Goal: Task Accomplishment & Management: Complete application form

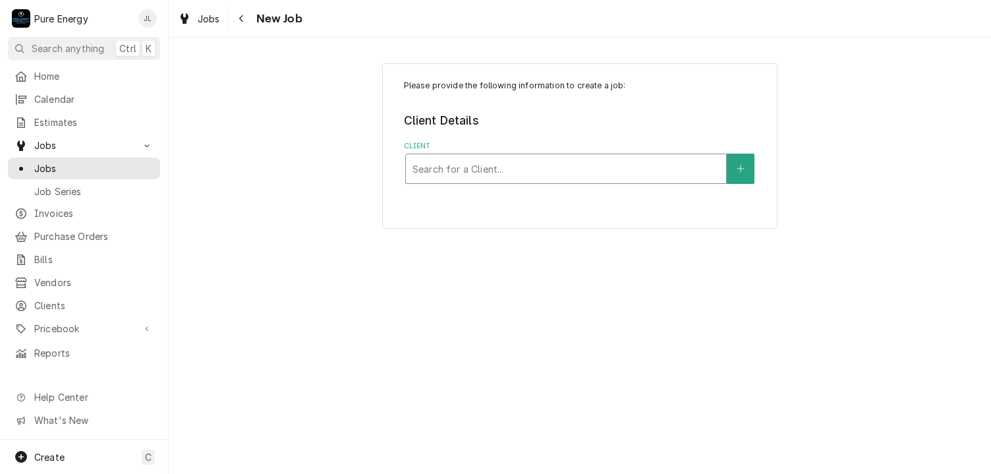
click at [474, 169] on div "Client" at bounding box center [566, 169] width 307 height 24
type input "turnkey"
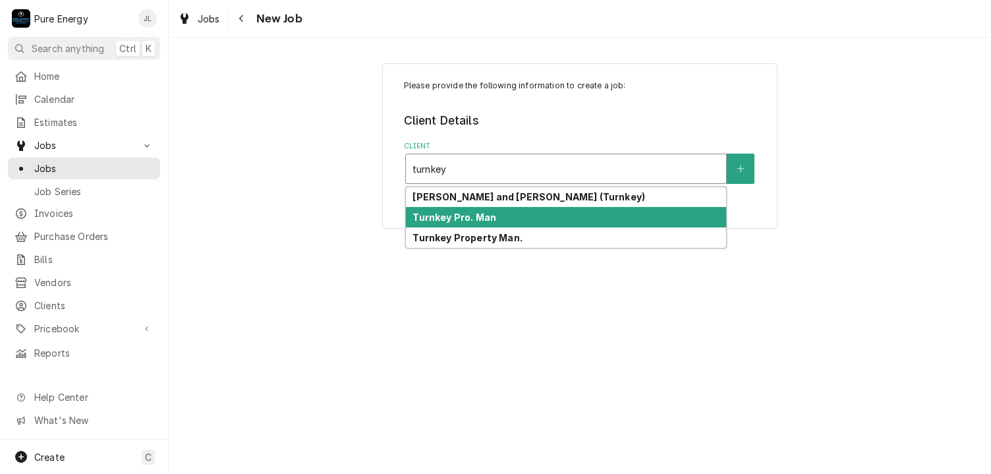
click at [486, 220] on strong "Turnkey Pro. Man" at bounding box center [455, 217] width 84 height 11
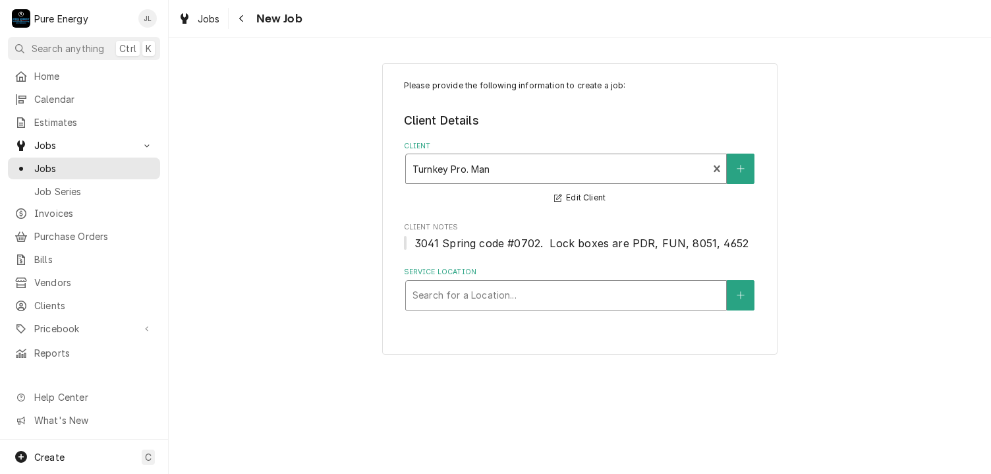
click at [471, 293] on div "Service Location" at bounding box center [566, 295] width 307 height 24
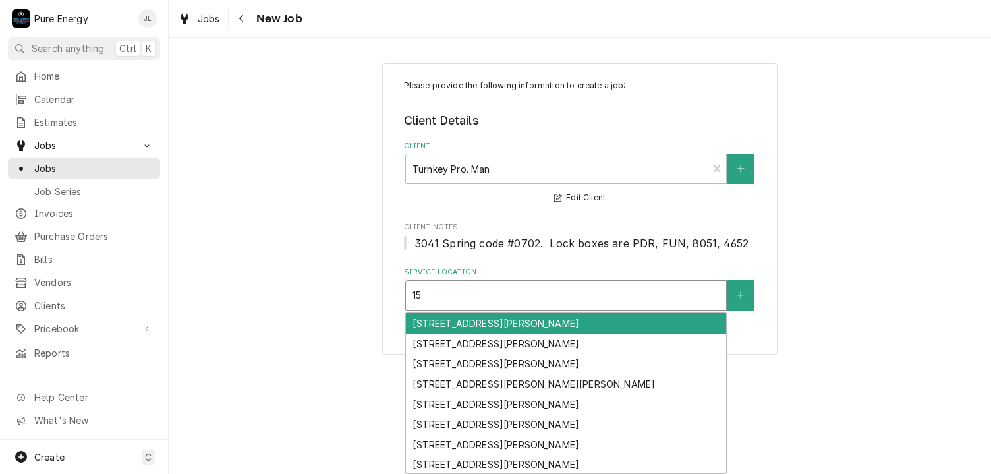
type input "15"
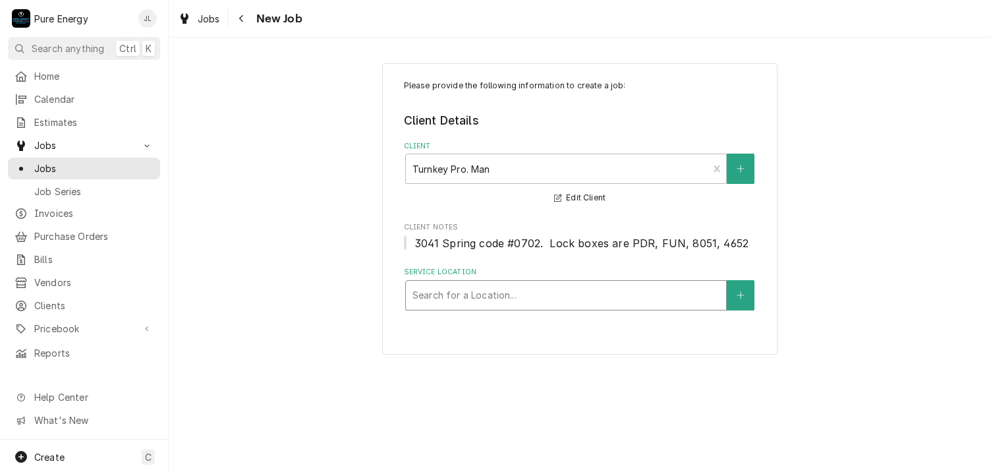
click at [490, 294] on div "Service Location" at bounding box center [566, 295] width 307 height 24
type input "1536"
click at [739, 293] on icon "Create New Location" at bounding box center [741, 295] width 8 height 9
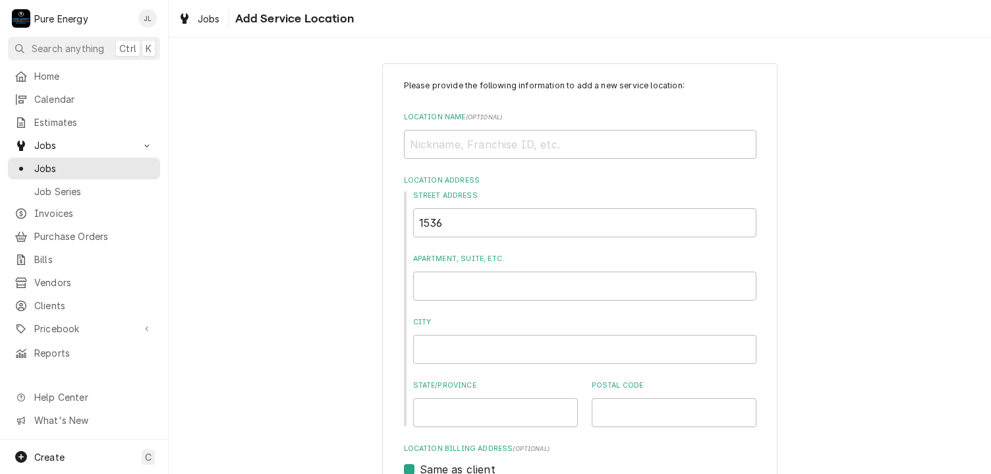
click at [539, 238] on div "Street Address 1536 Apartment, Suite, etc. City State/Province Postal Code" at bounding box center [580, 309] width 353 height 237
click at [521, 229] on input "1536" at bounding box center [584, 222] width 343 height 29
type textarea "x"
type input "1536"
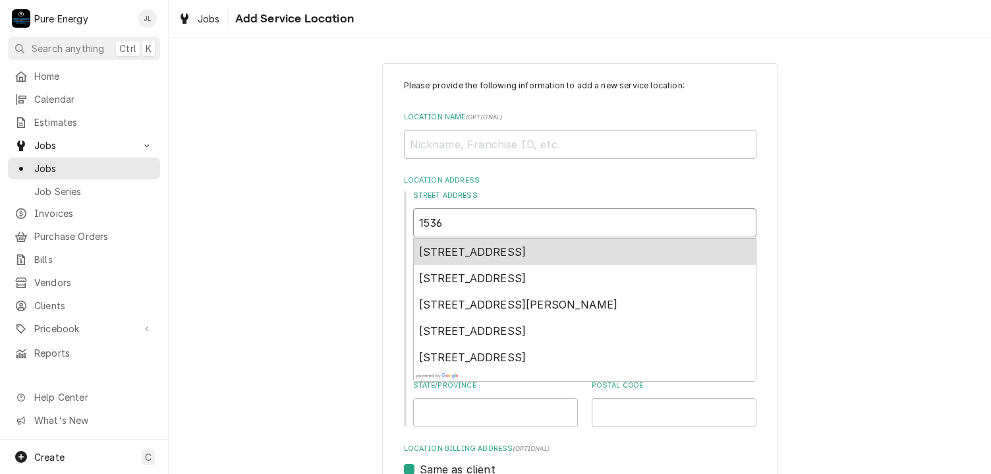
type textarea "x"
type input "1536 P"
type textarea "x"
type input "1536 Pa"
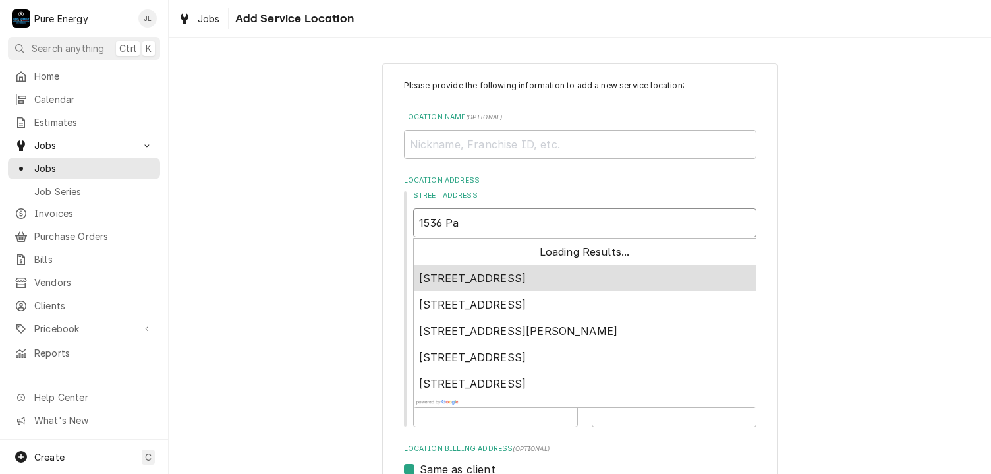
type textarea "x"
type input "1536 Par"
type textarea "x"
type input "1536 Park"
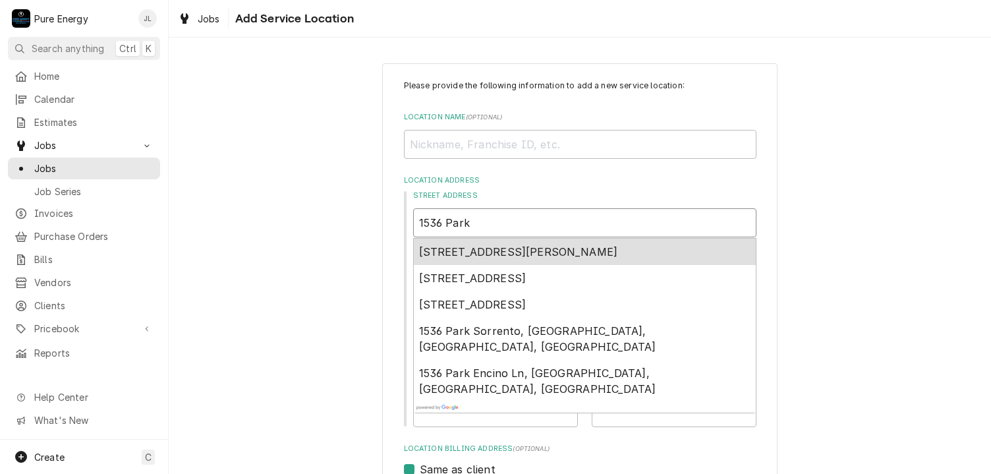
type textarea "x"
type input "1536 Park"
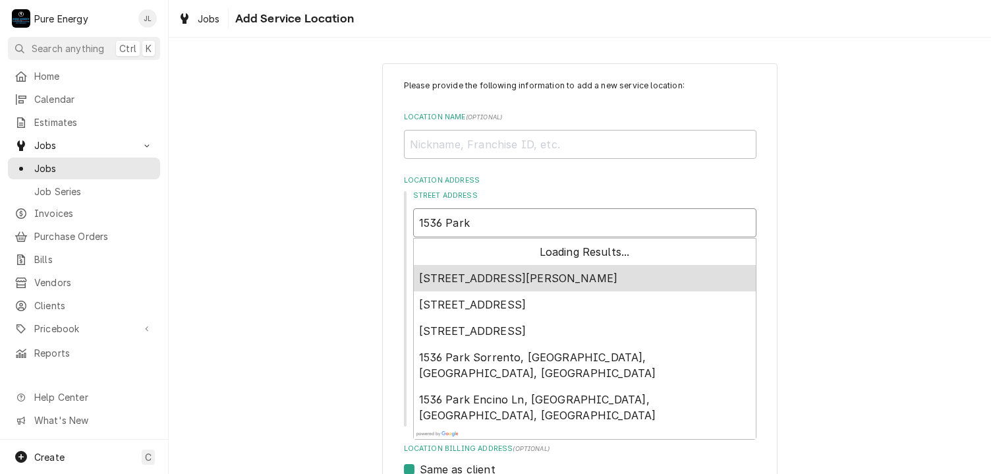
type textarea "x"
type input "1536 Park S"
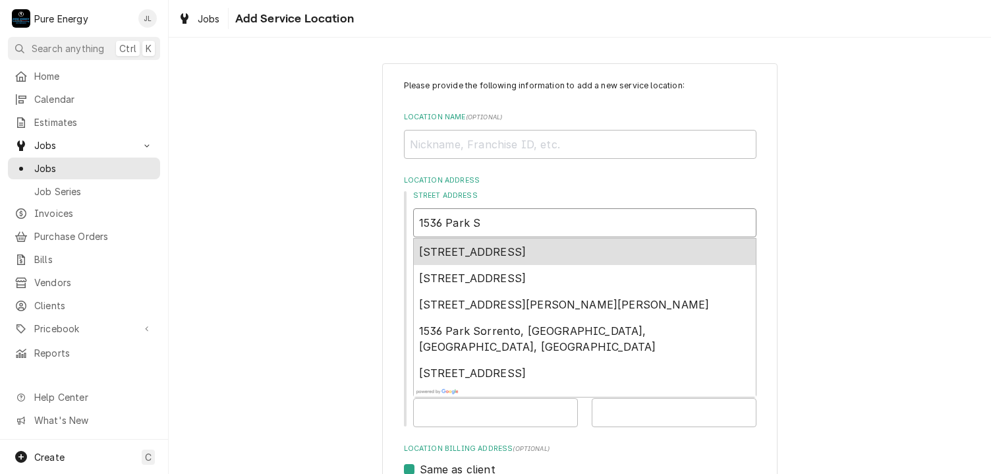
type textarea "x"
type input "[STREET_ADDRESS]"
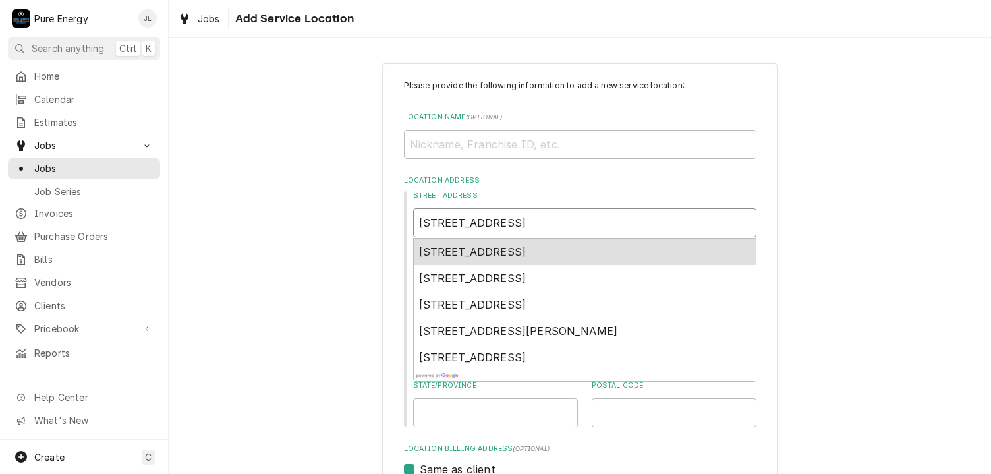
type textarea "x"
type input "[STREET_ADDRESS]"
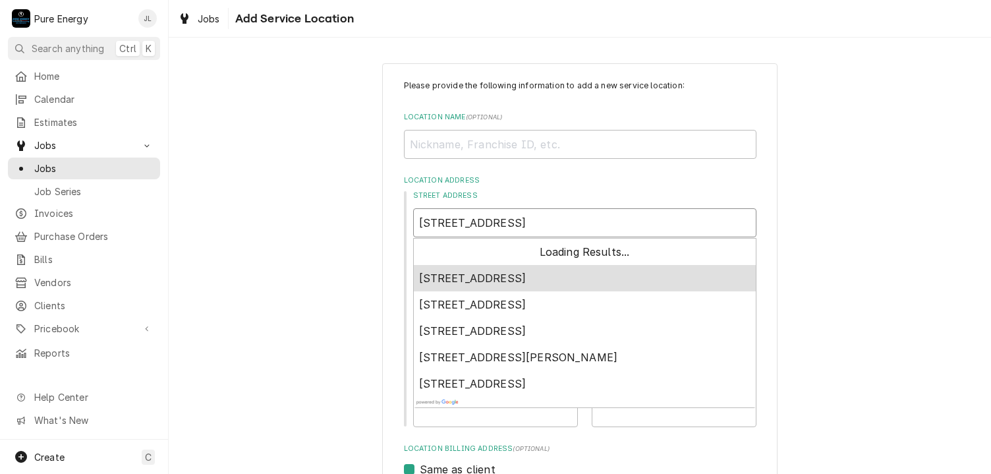
type textarea "x"
type input "1536 [GEOGRAPHIC_DATA]"
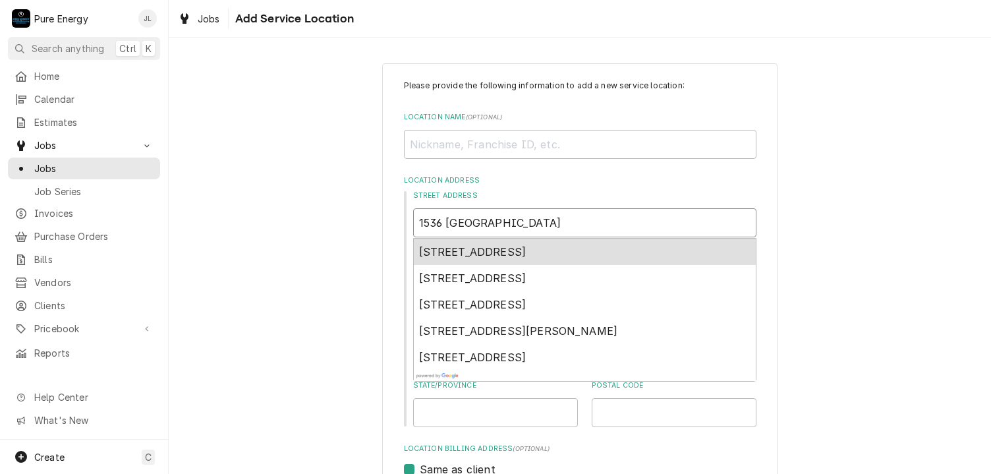
type textarea "x"
type input "1536 Park Stett"
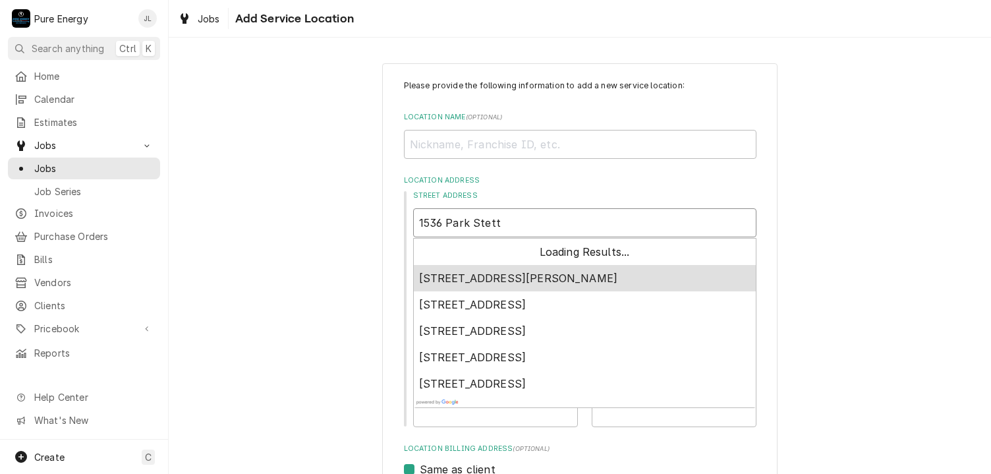
type textarea "x"
type input "1536 [GEOGRAPHIC_DATA]"
type textarea "x"
type input "[STREET_ADDRESS]"
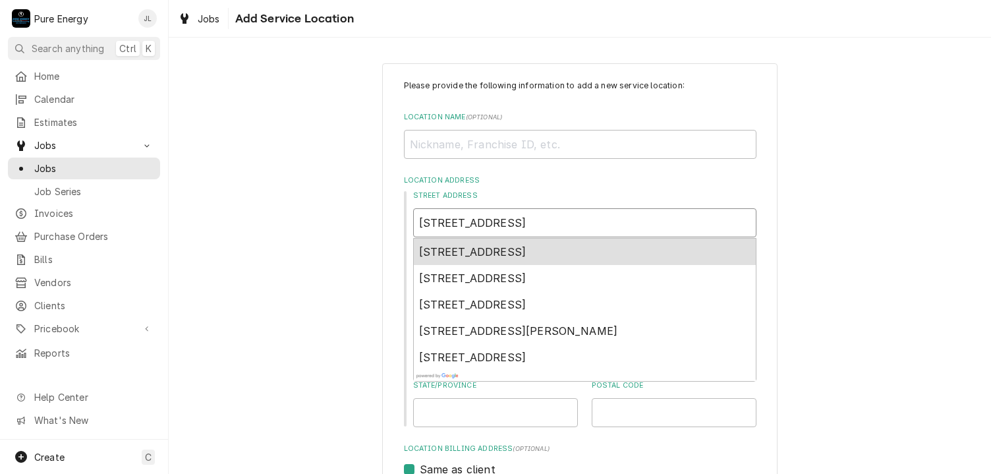
type textarea "x"
type input "[STREET_ADDRESS]"
type textarea "x"
type input "1536 Park S"
type textarea "x"
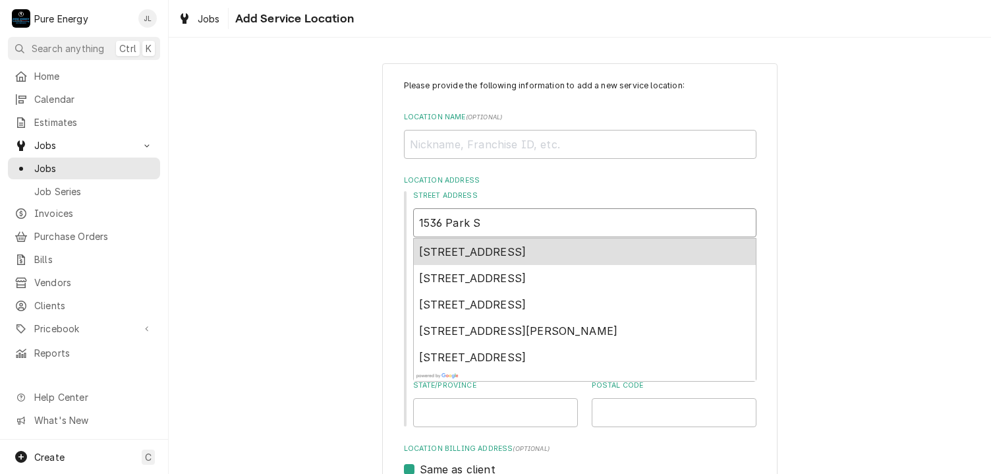
type input "1536 Park Sr"
type textarea "x"
type input "1536 Park Sre"
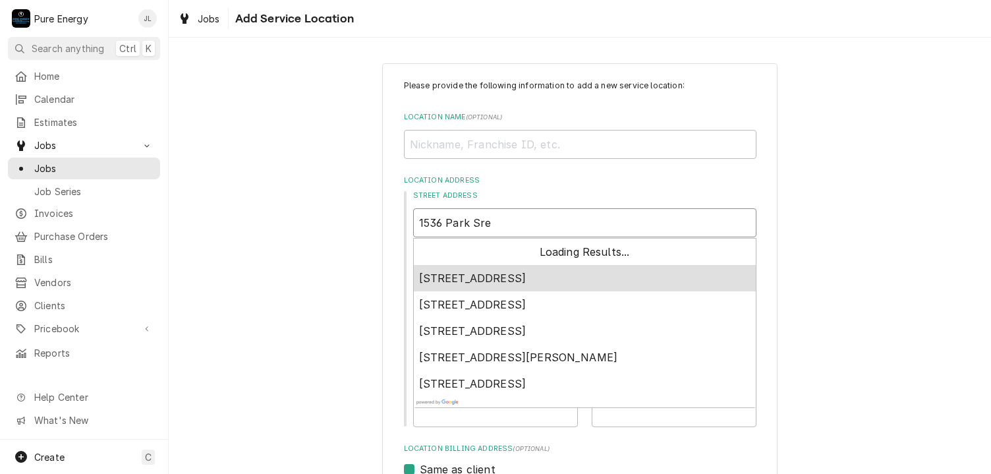
type textarea "x"
type input "1536 Park Sr"
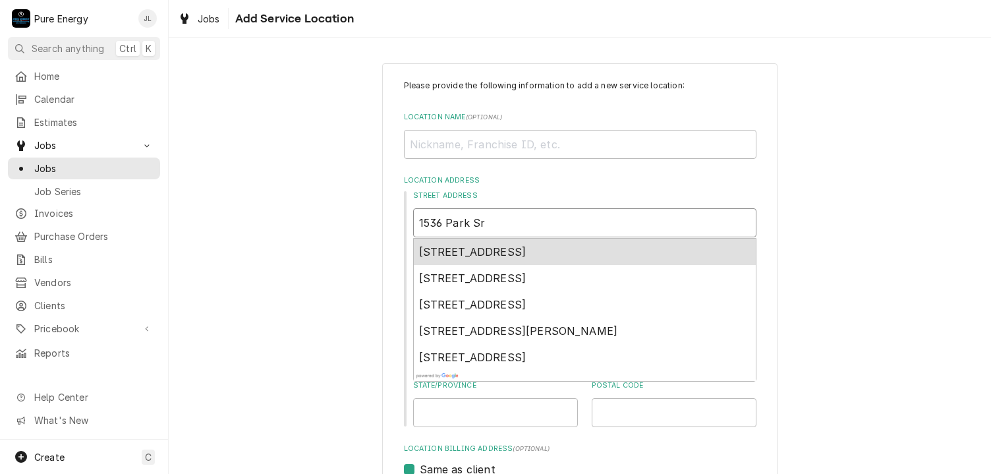
type textarea "x"
type input "1536 Park S"
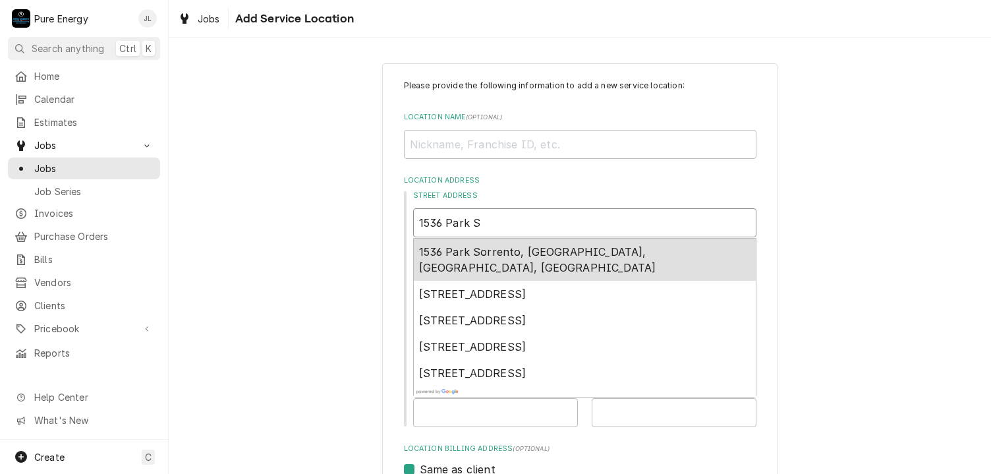
type textarea "x"
type input "[STREET_ADDRESS]"
type textarea "x"
type input "[STREET_ADDRESS]"
type textarea "x"
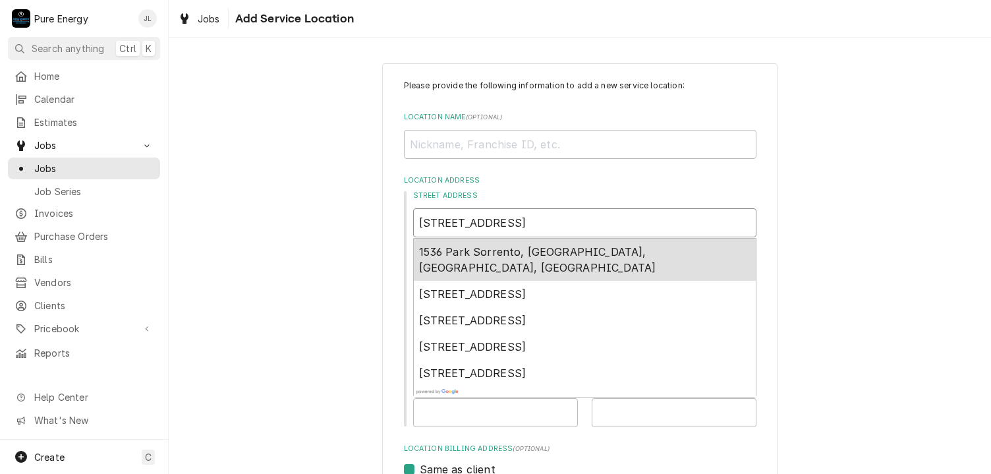
type input "1536 [GEOGRAPHIC_DATA]"
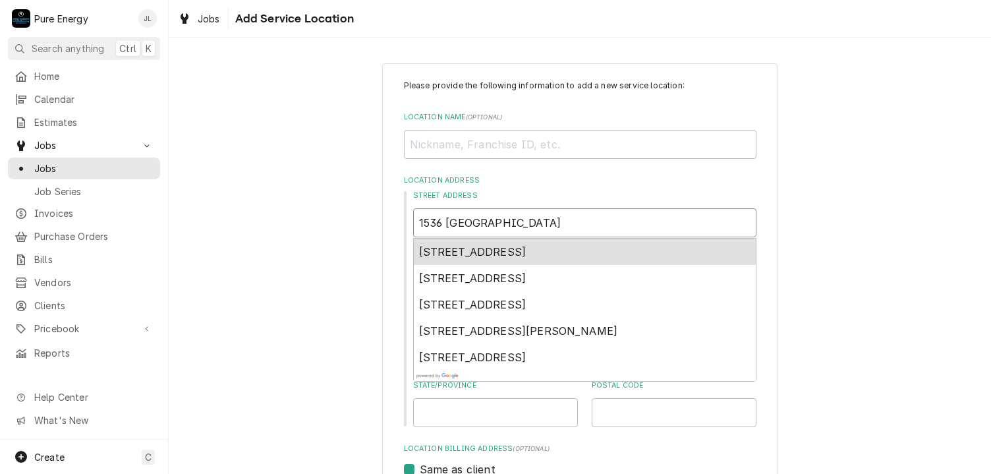
type textarea "x"
type input "[STREET_ADDRESS]"
type textarea "x"
type input "[STREET_ADDRESS]"
type textarea "x"
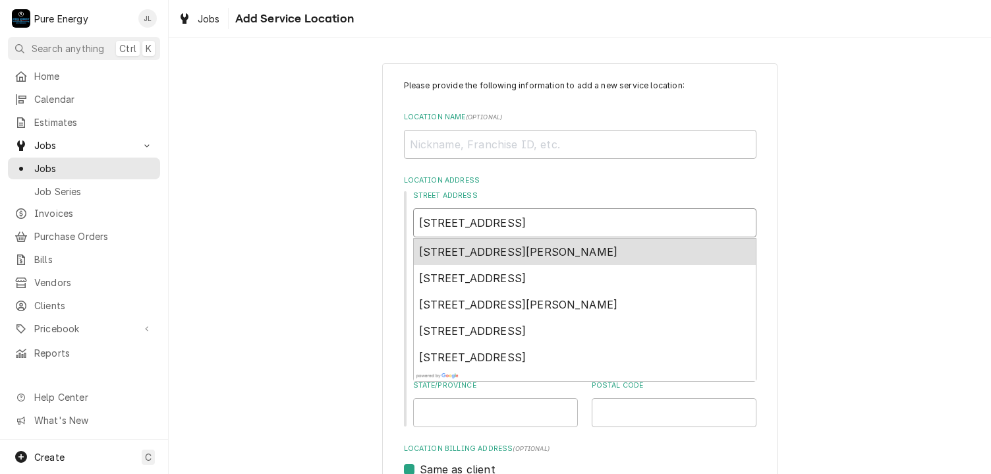
type input "[STREET_ADDRESS]"
type textarea "x"
type input "[STREET_ADDRESS]"
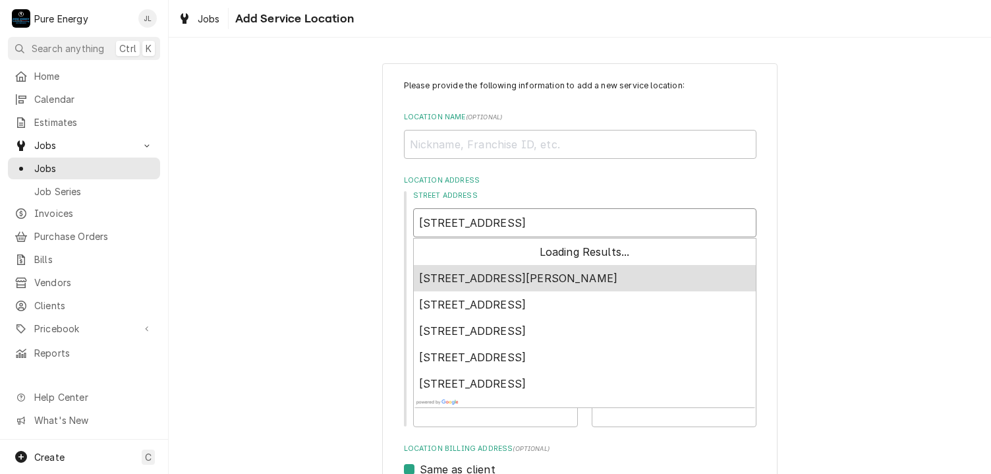
type textarea "x"
type input "[STREET_ADDRESS]"
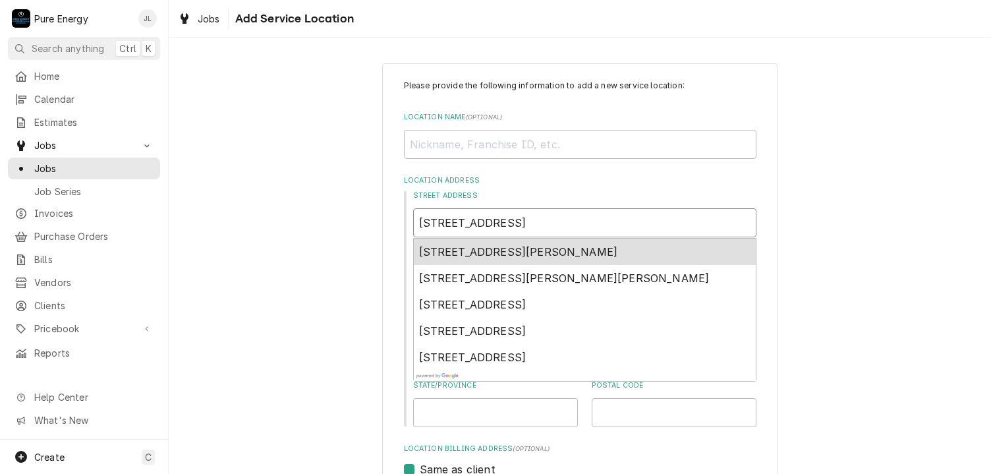
type textarea "x"
type input "[STREET_ADDRESS]"
type textarea "x"
type input "[STREET_ADDRESS]"
click at [537, 250] on span "[STREET_ADDRESS][PERSON_NAME]" at bounding box center [518, 251] width 199 height 13
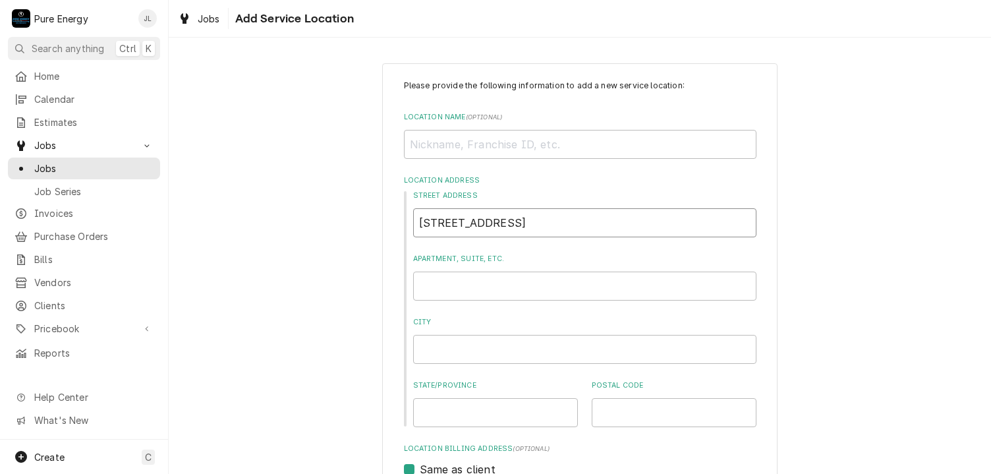
type textarea "x"
type input "[STREET_ADDRESS]"
type textarea "x"
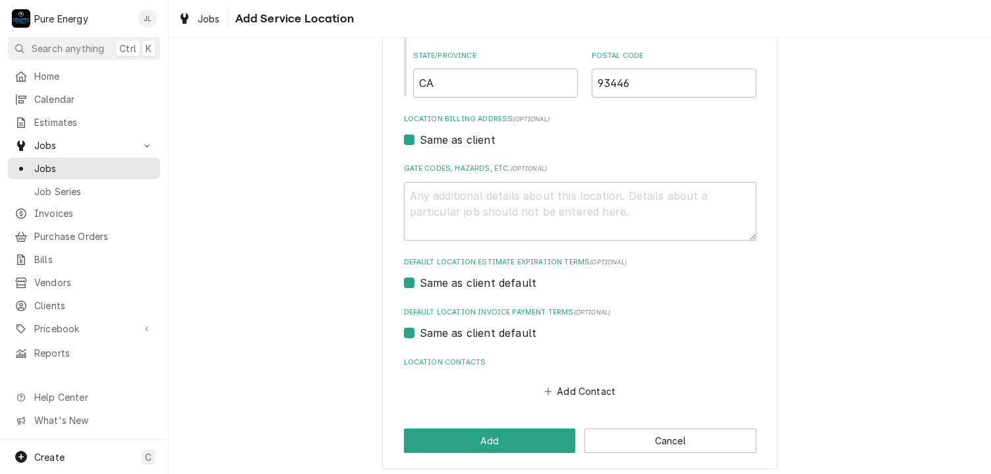
scroll to position [336, 0]
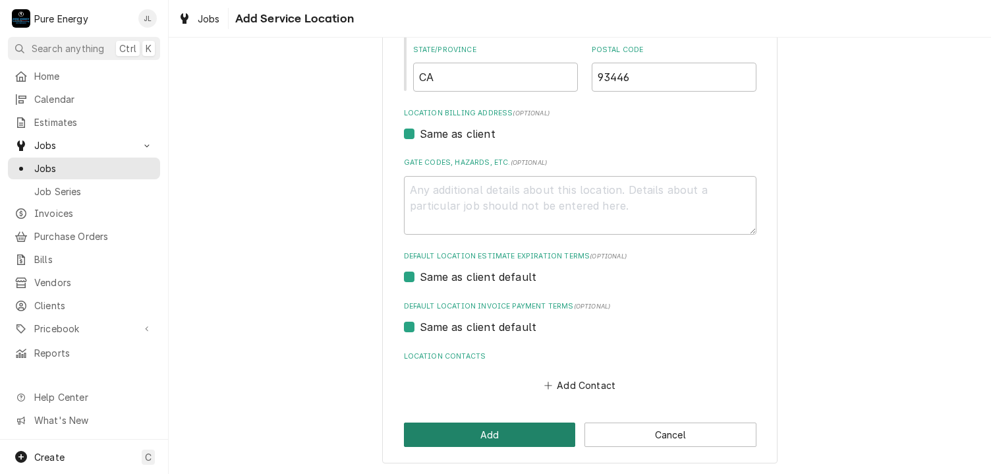
type input "[STREET_ADDRESS]"
click at [550, 437] on button "Add" at bounding box center [490, 435] width 172 height 24
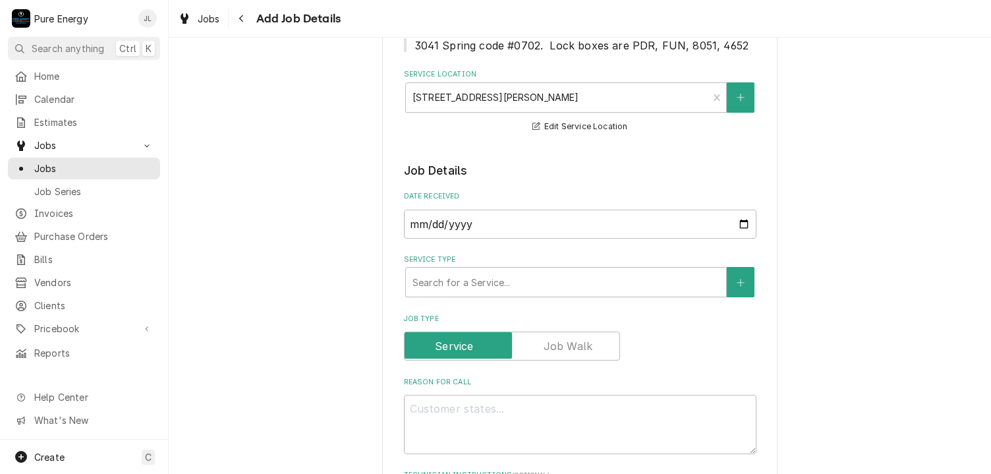
scroll to position [330, 0]
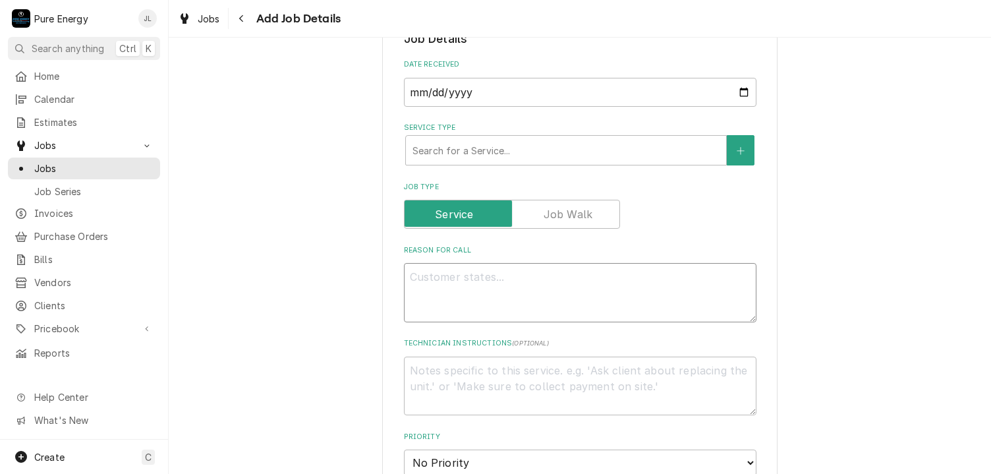
click at [504, 285] on textarea "Reason For Call" at bounding box center [580, 292] width 353 height 59
type textarea "x"
type textarea "Th"
type textarea "x"
type textarea "Thi"
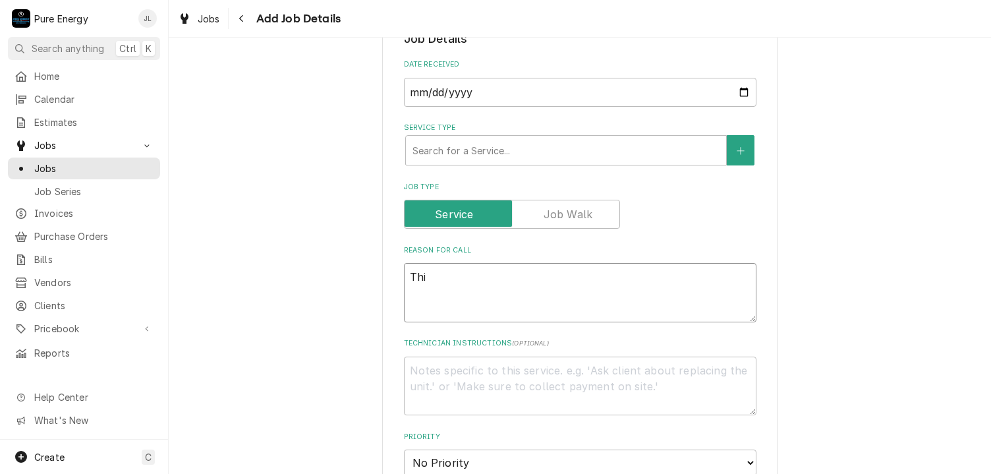
type textarea "x"
type textarea "This"
type textarea "x"
type textarea "This is"
type textarea "x"
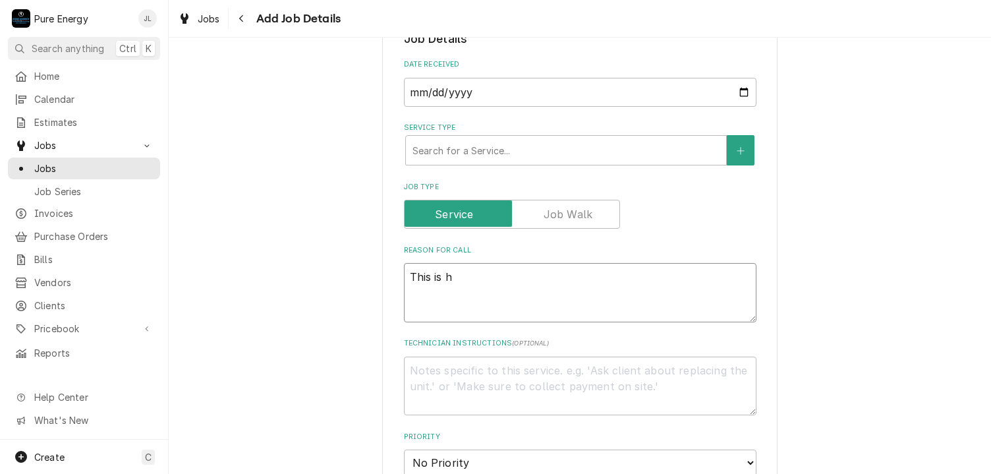
type textarea "This is ht"
type textarea "x"
type textarea "This is hte"
type textarea "x"
type textarea "This is hte"
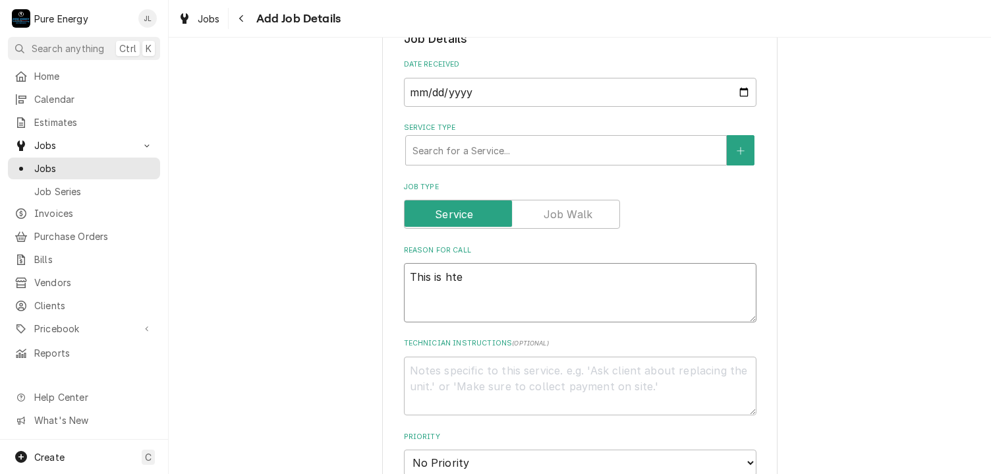
type textarea "x"
type textarea "This is ht"
type textarea "x"
type textarea "This is h"
type textarea "x"
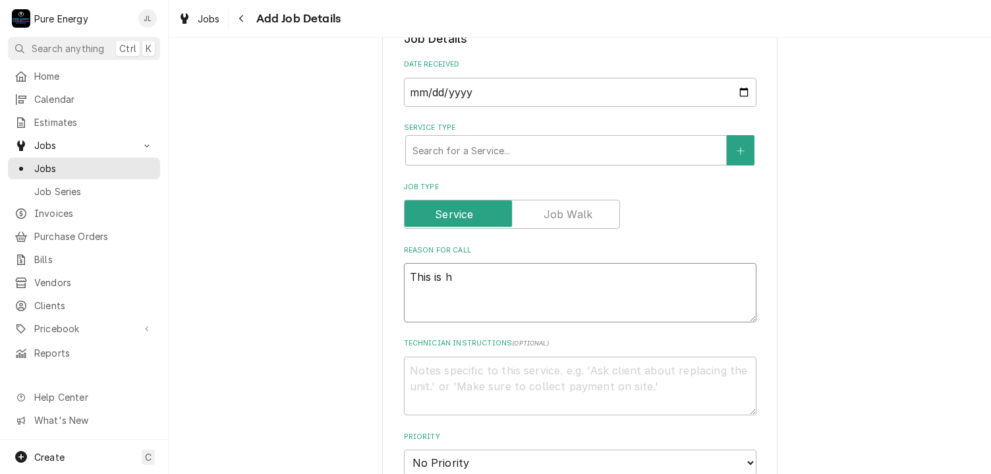
type textarea "This is"
type textarea "x"
type textarea "This is t"
type textarea "x"
type textarea "This is th"
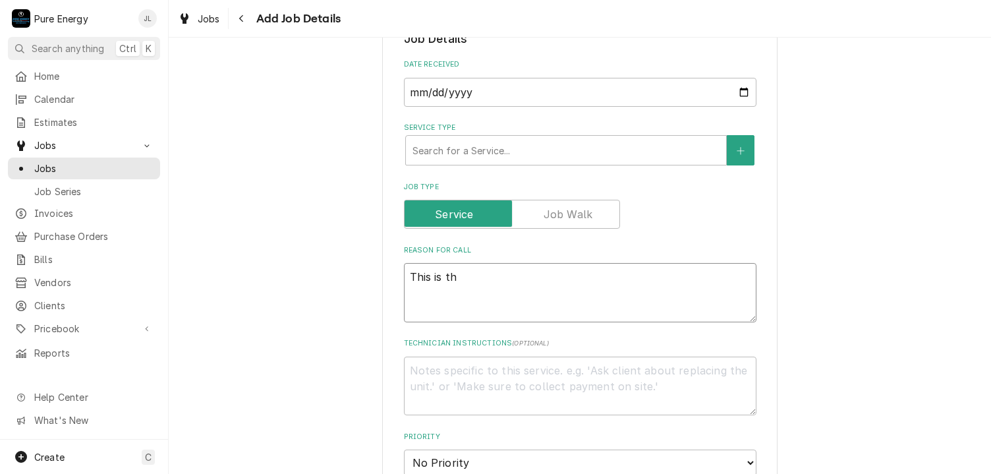
type textarea "x"
type textarea "This is the"
type textarea "x"
type textarea "This is the o"
type textarea "x"
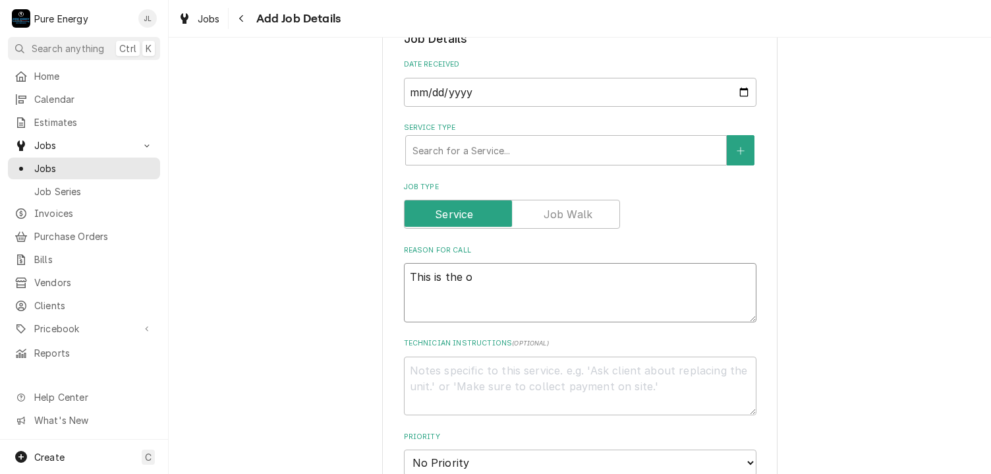
type textarea "This is the on"
type textarea "x"
type textarea "This is the one"
type textarea "x"
type textarea "This is the one w"
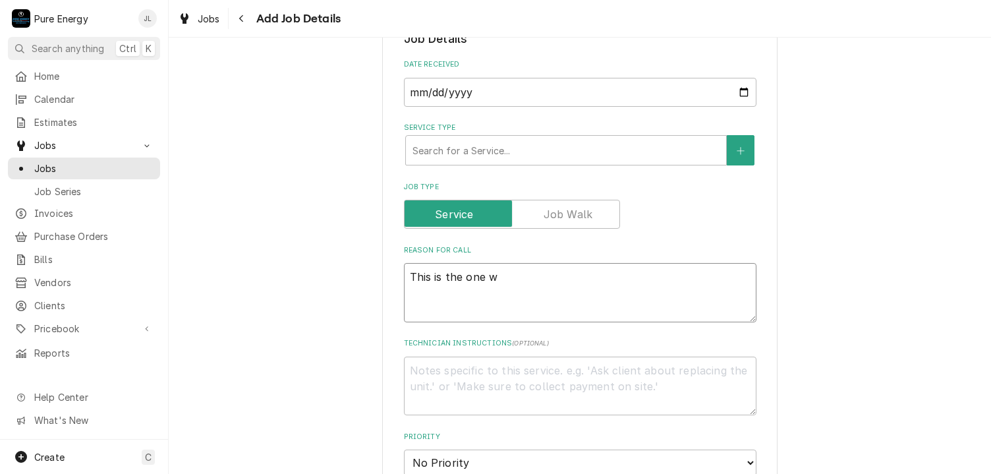
type textarea "x"
type textarea "This is the one wi"
type textarea "x"
type textarea "This is the one wit"
type textarea "x"
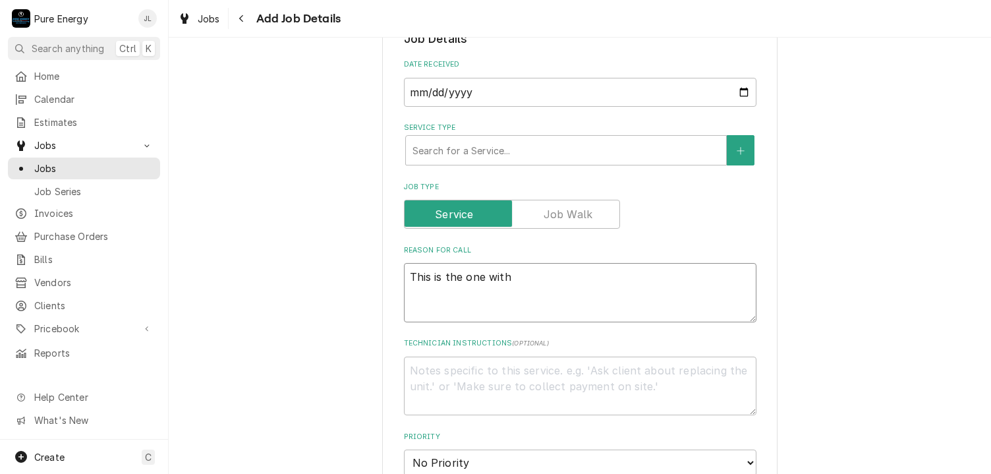
type textarea "This is the one with"
type textarea "x"
type textarea "This is the one with th"
type textarea "x"
type textarea "This is the one with the"
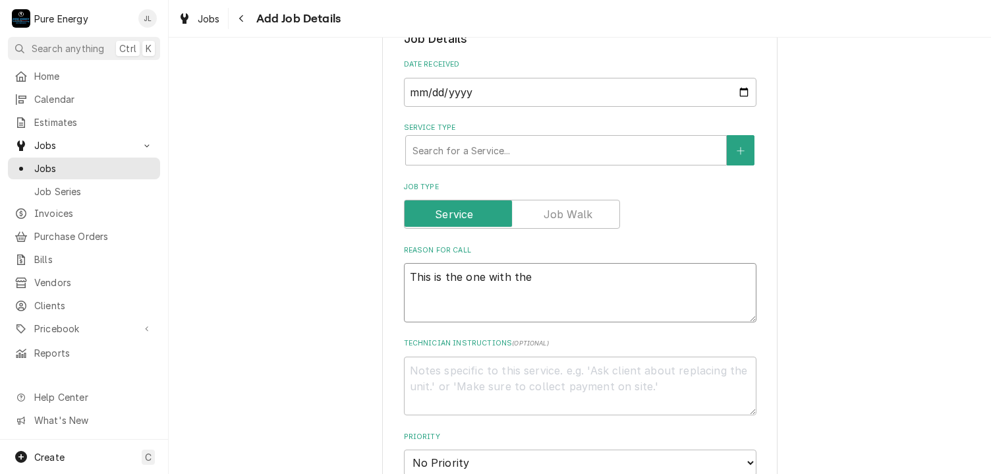
type textarea "x"
type textarea "This is the one with the"
type textarea "x"
type textarea "This is the one with the u"
type textarea "x"
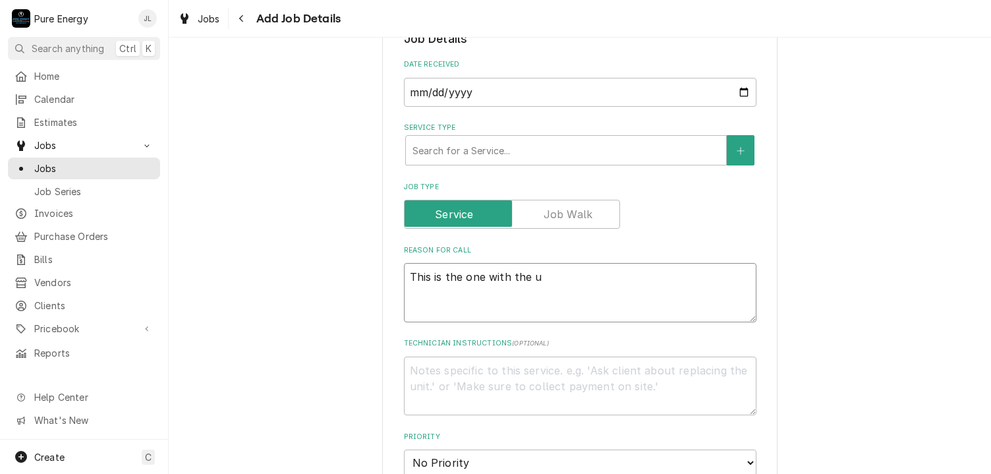
type textarea "This is the one with the un"
type textarea "x"
type textarea "This is the one with the uni"
type textarea "x"
type textarea "This is the one with the unit"
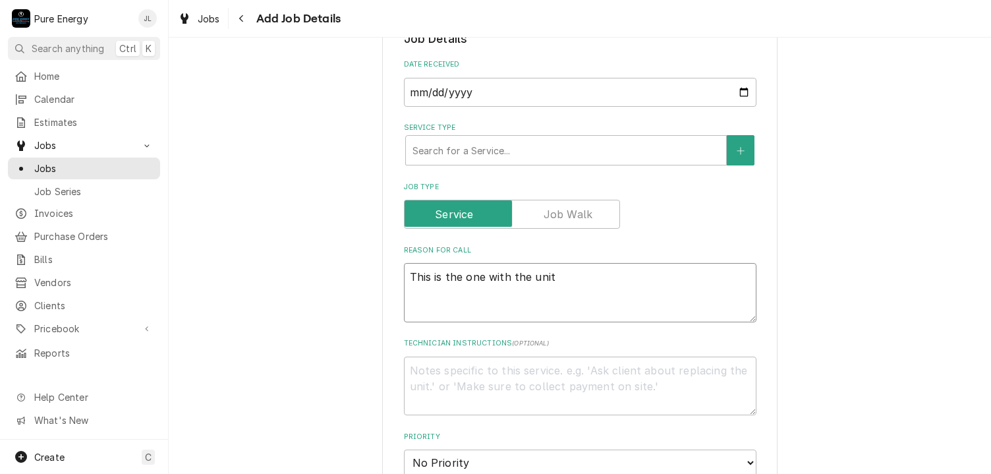
type textarea "x"
type textarea "This is the one with the unit"
type textarea "x"
type textarea "This is the one with the unit t"
type textarea "x"
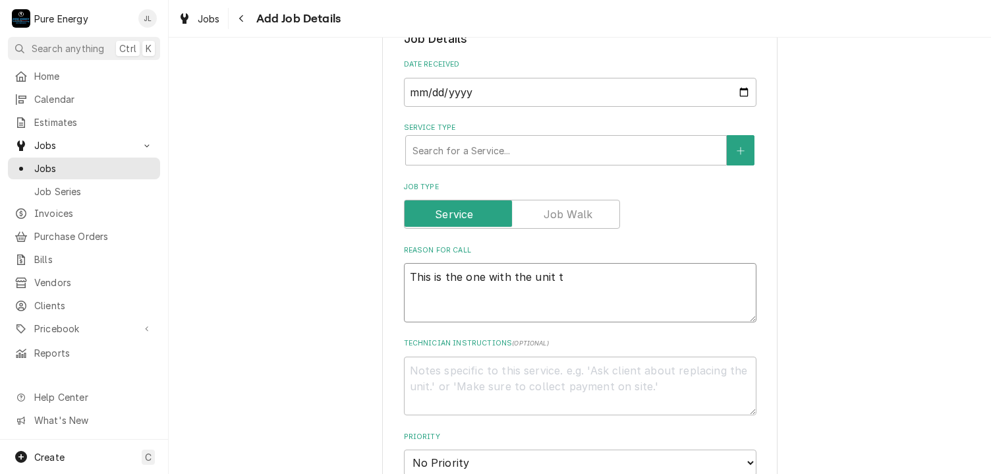
type textarea "This is the one with the unit th"
type textarea "x"
type textarea "This is the one with the unit tha"
type textarea "x"
type textarea "This is the one with the unit that"
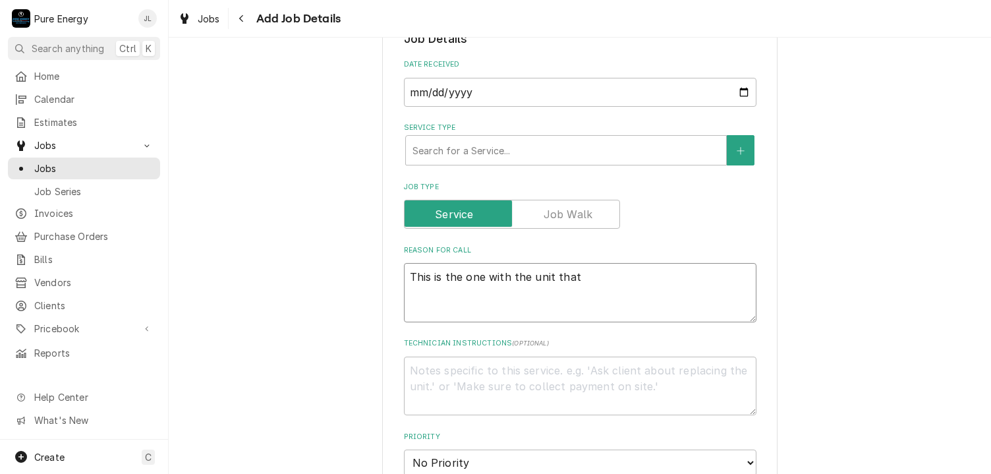
type textarea "x"
type textarea "This is the one with the unit that"
type textarea "x"
type textarea "This is the one with the unit that h"
type textarea "x"
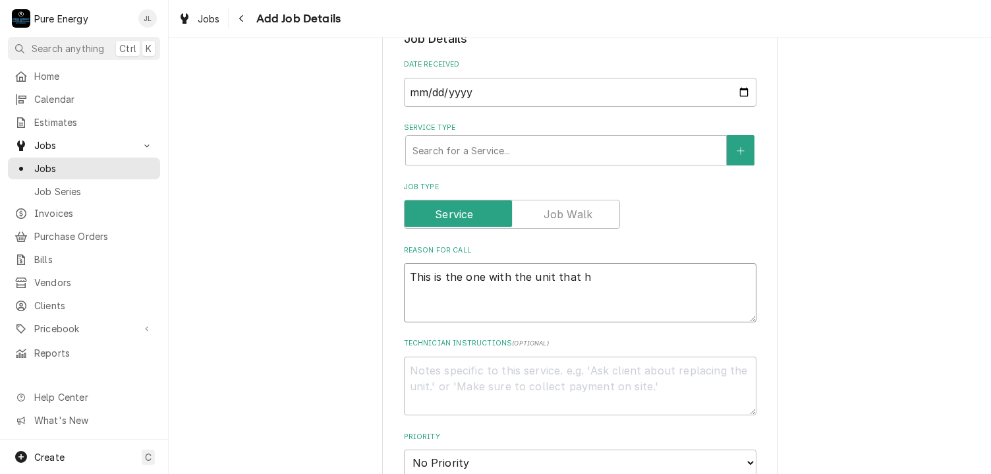
type textarea "This is the one with the unit that ha"
type textarea "x"
type textarea "This is the one with the unit that has"
type textarea "x"
type textarea "This is the one with the unit that has"
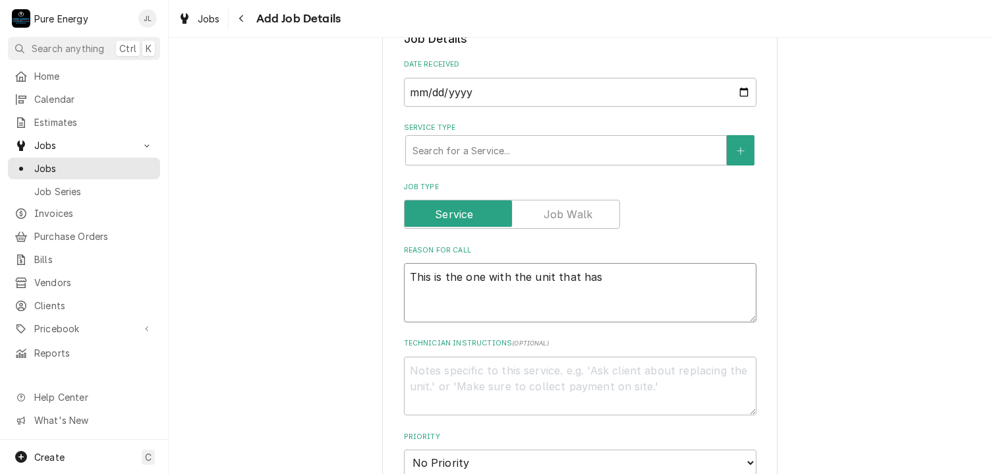
type textarea "x"
type textarea "This is the one with the unit that has n"
type textarea "x"
type textarea "This is the one with the unit that has no"
type textarea "x"
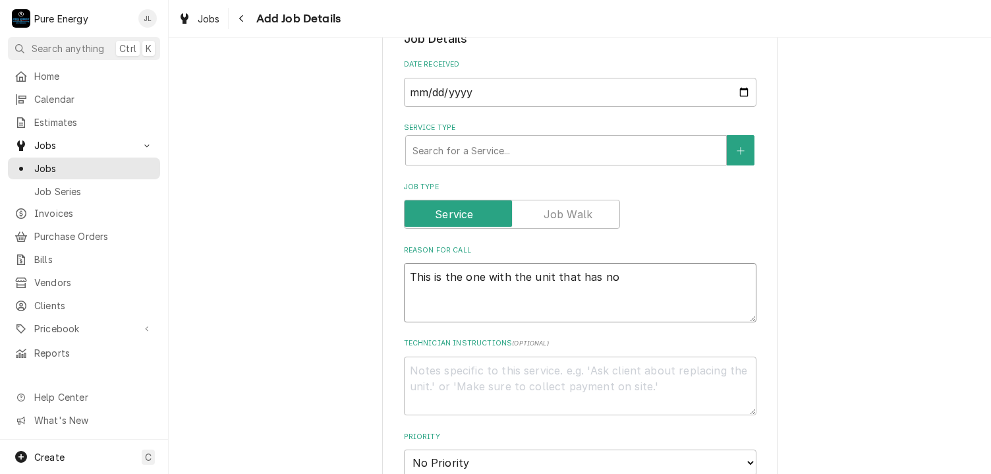
type textarea "This is the one with the unit that has no"
type textarea "x"
type textarea "This is the one with the unit that has no p"
type textarea "x"
type textarea "This is the one with the unit that has no po"
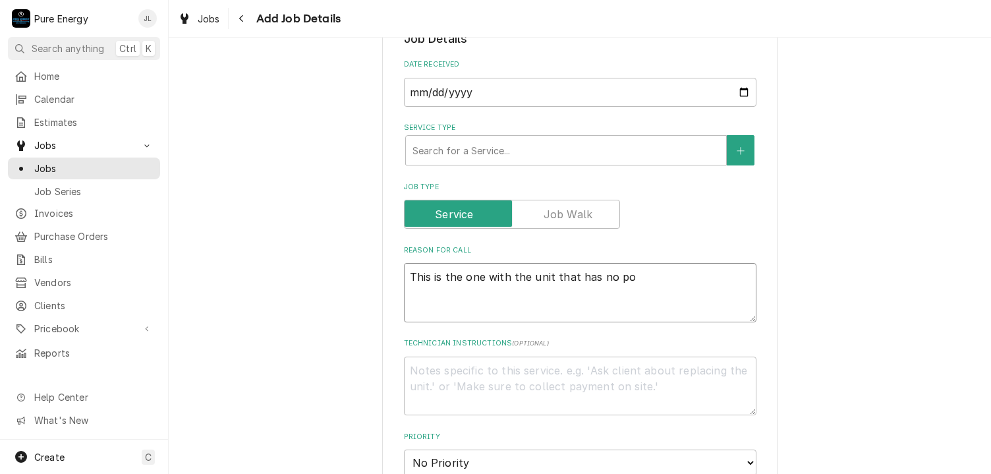
type textarea "x"
type textarea "This is the one with the unit that has no p"
type textarea "x"
type textarea "This is the one with the unit that has no"
type textarea "x"
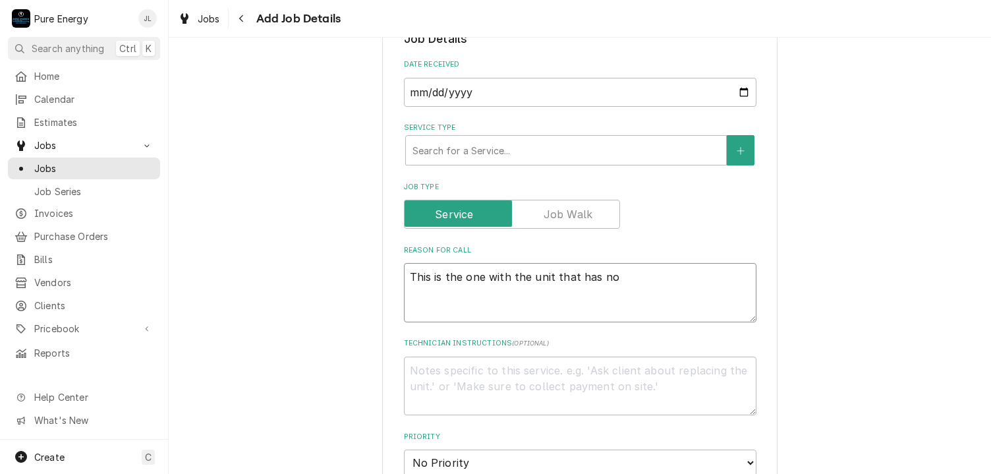
type textarea "This is the one with the unit that has no"
type textarea "x"
type textarea "This is the one with the unit that has n"
type textarea "x"
type textarea "This is the one with the unit that has"
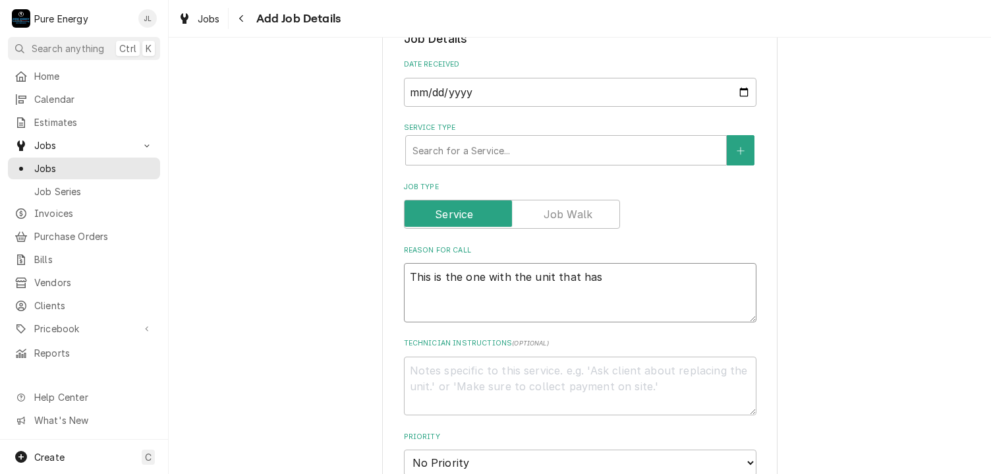
type textarea "x"
type textarea "This is the one with the unit that has b"
type textarea "x"
type textarea "This is the one with the unit that has br"
type textarea "x"
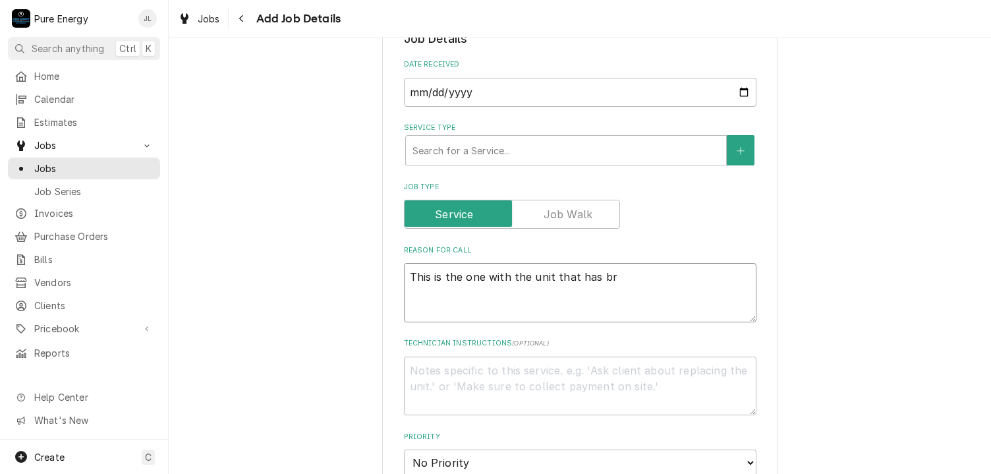
type textarea "This is the one with the unit that has bre"
type textarea "x"
type textarea "This is the one with the unit that has brea"
type textarea "x"
type textarea "This is the one with the unit that has break"
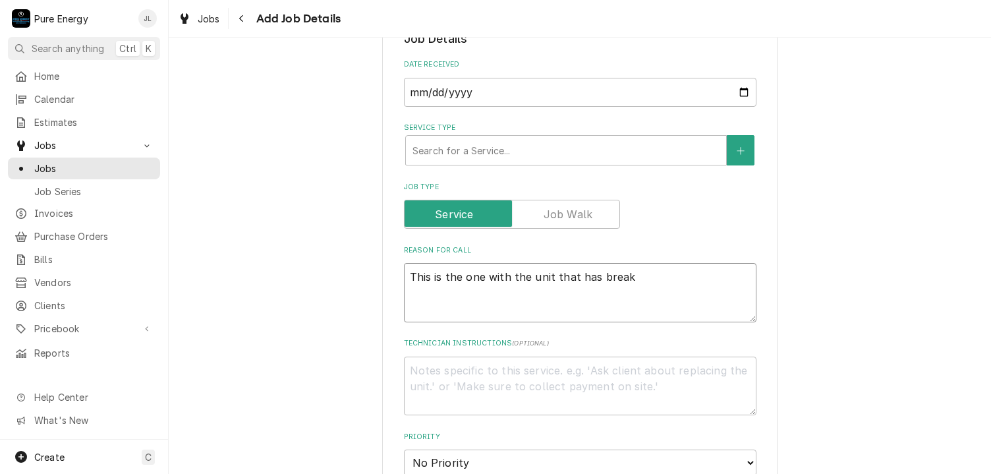
type textarea "x"
type textarea "This is the one with the unit that has breake"
type textarea "x"
type textarea "This is the one with the unit that has breaker"
type textarea "x"
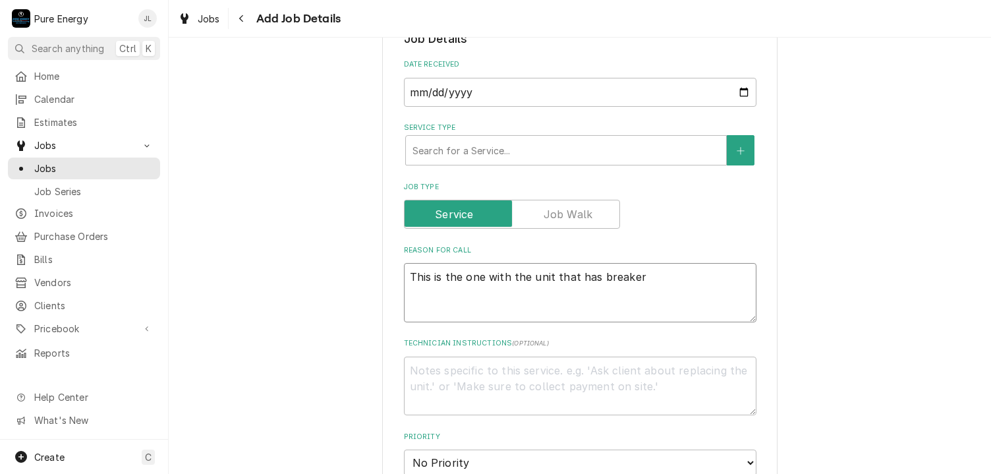
type textarea "This is the one with the unit that has breaker"
type textarea "x"
type textarea "This is the one with the unit that has breaker t"
type textarea "x"
type textarea "This is the one with the unit that has breaker tr"
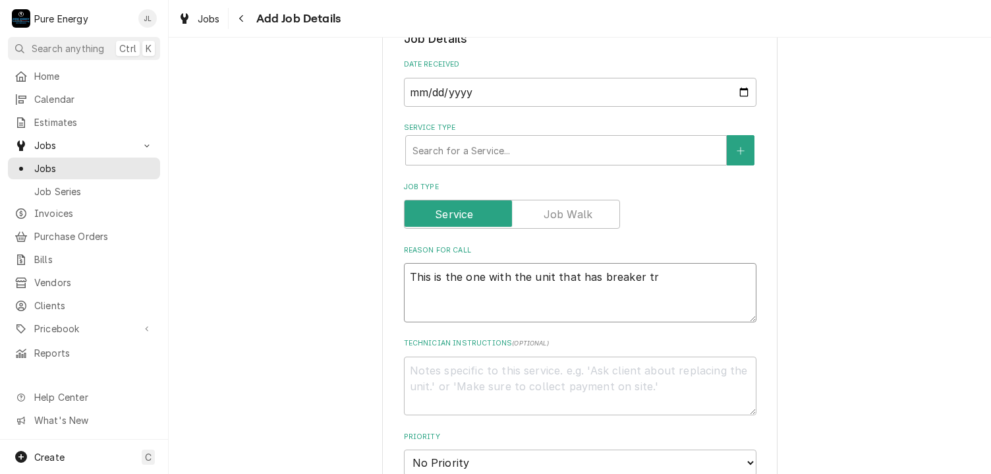
type textarea "x"
type textarea "This is the one with the unit that has breaker tri"
type textarea "x"
type textarea "This is the one with the unit that has breaker trip"
type textarea "x"
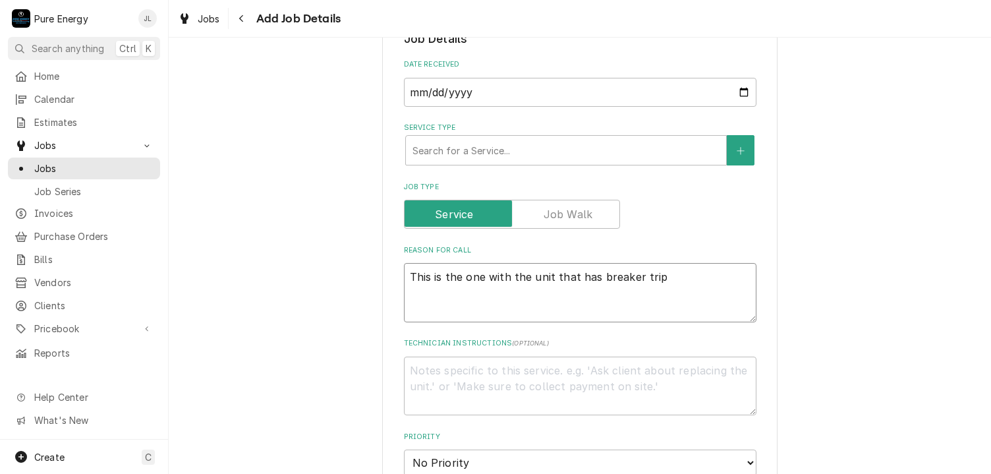
type textarea "This is the one with the unit that has breaker [PERSON_NAME]"
type textarea "x"
type textarea "This is the one with the unit that has breaker [PERSON_NAME]"
type textarea "x"
type textarea "This is the one with the unit that has breaker trippin"
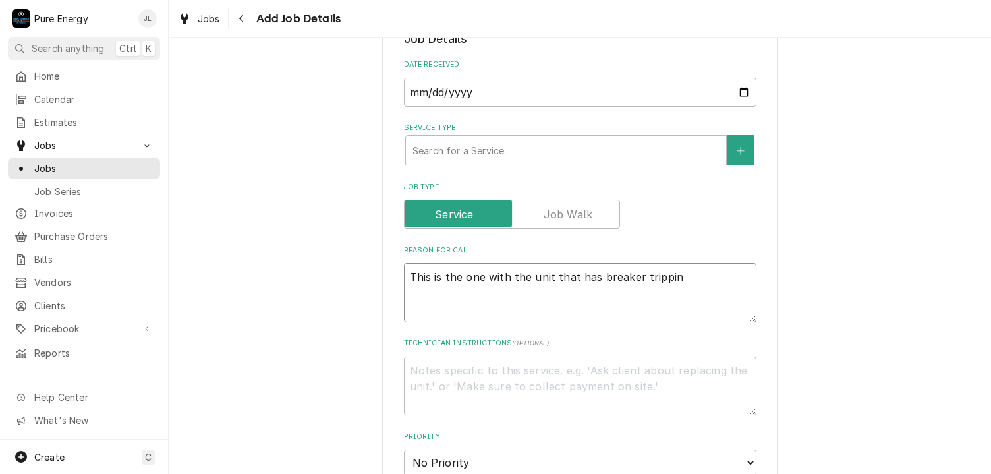
type textarea "x"
type textarea "This is the one with the unit that has breaker tripping"
type textarea "x"
type textarea "This is the one with the unit that has breaker tripping"
type textarea "x"
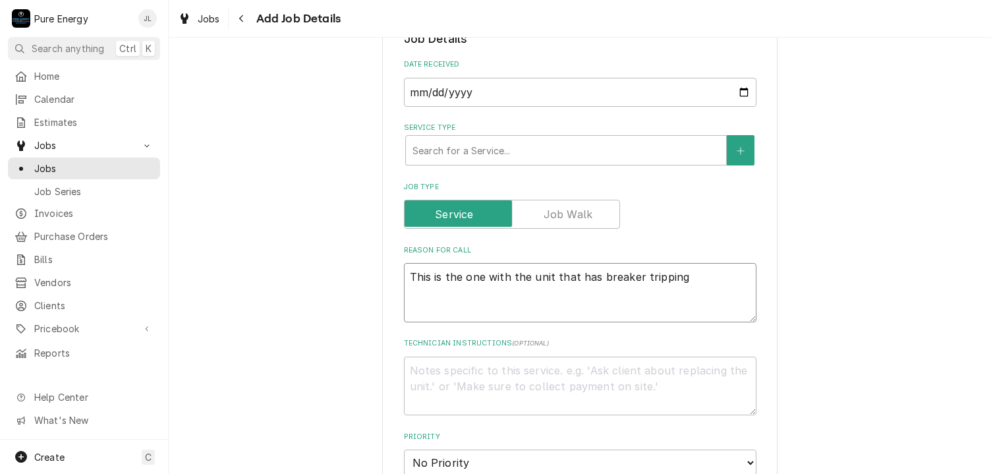
type textarea "This is the one with the unit that has breaker tripping f"
type textarea "x"
type textarea "This is the one with the unit that has breaker tripping fo"
type textarea "x"
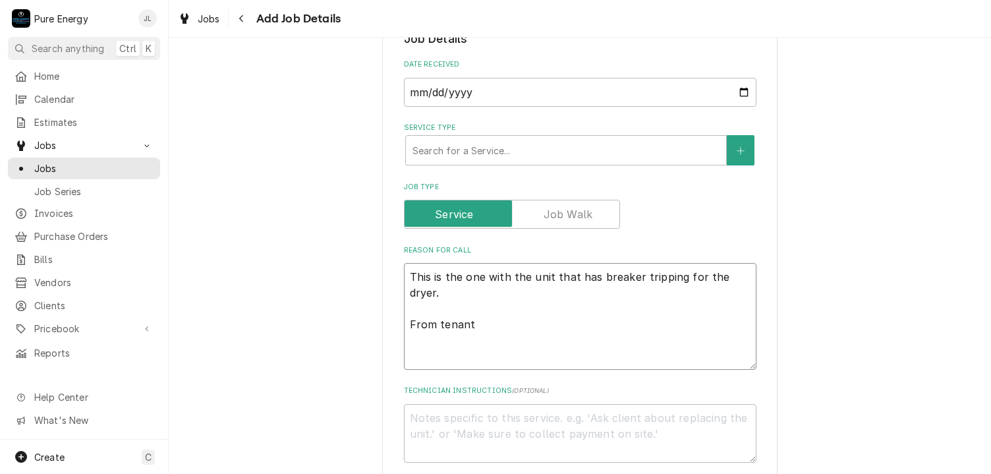
paste textarea "Pets Bird / Cockatiel , Pembroke Welsh Corgi Description I am writing to you to…"
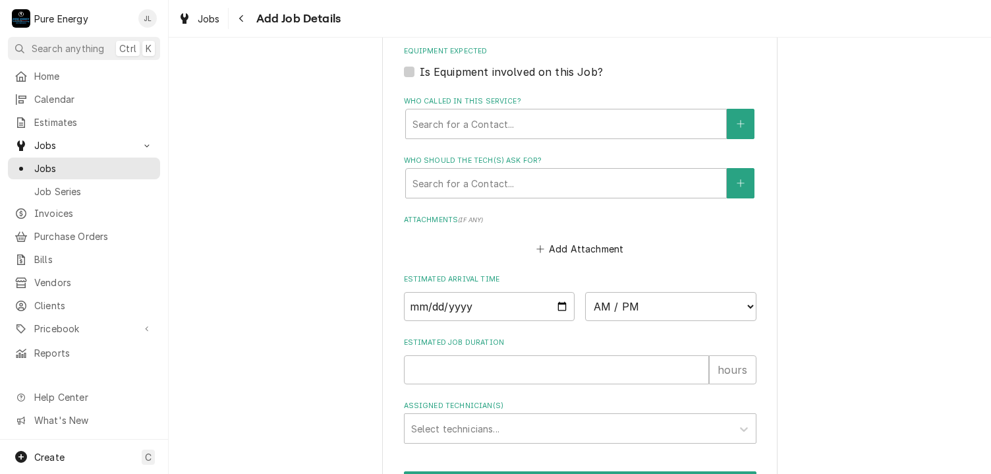
scroll to position [1358, 0]
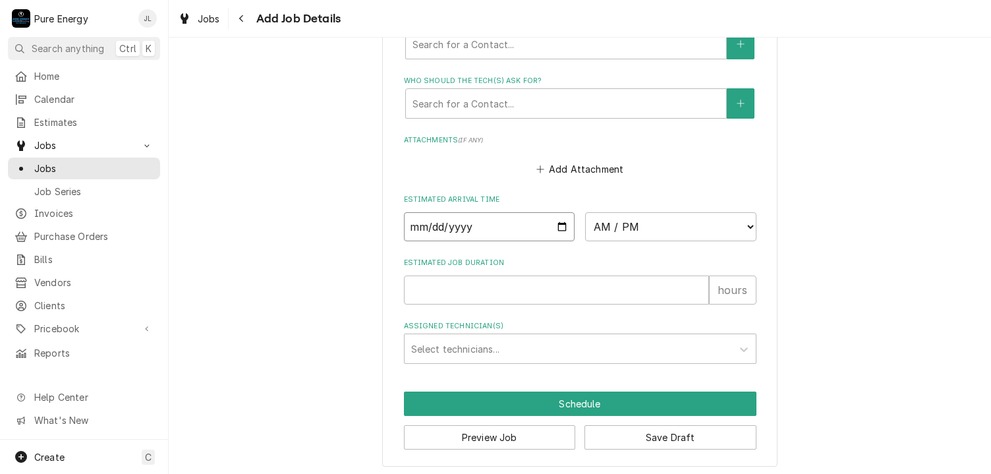
click at [556, 221] on input "Date" at bounding box center [489, 226] width 171 height 29
click at [746, 222] on select "AM / PM 6:00 AM 6:15 AM 6:30 AM 6:45 AM 7:00 AM 7:15 AM 7:30 AM 7:45 AM 8:00 AM…" at bounding box center [670, 226] width 171 height 29
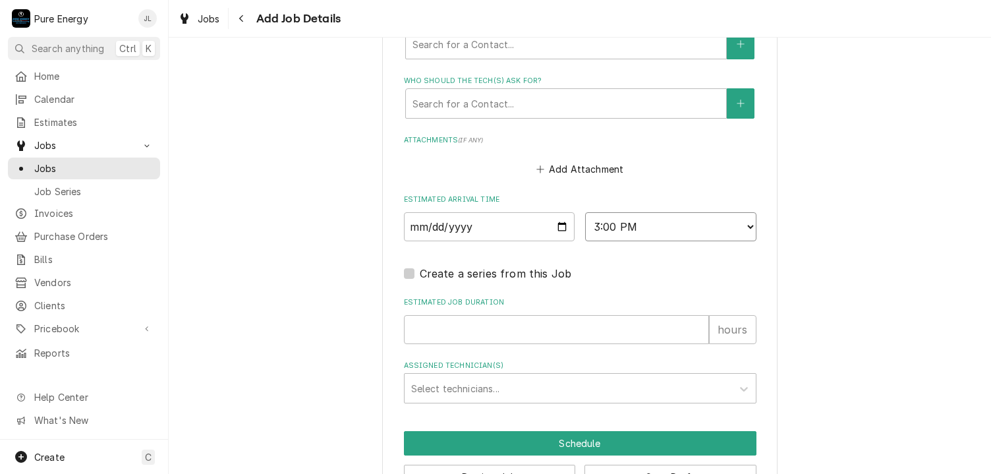
scroll to position [1397, 0]
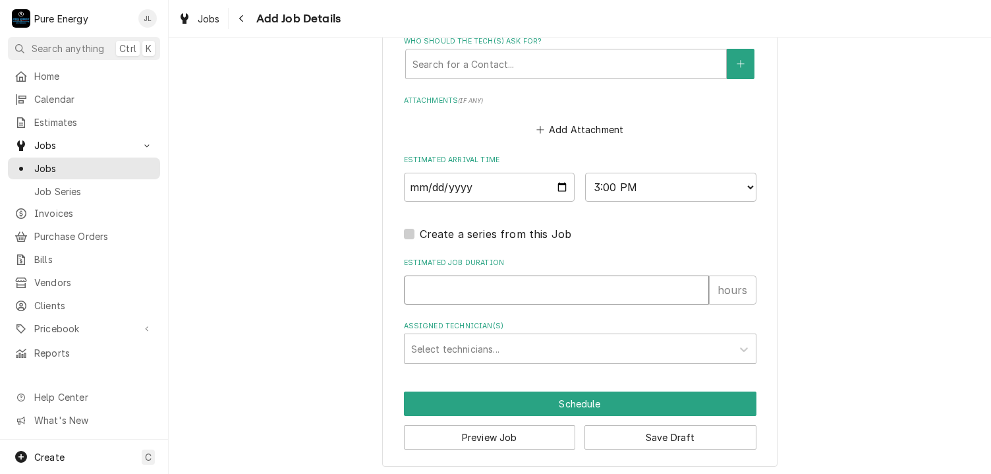
click at [498, 283] on input "Estimated Job Duration" at bounding box center [556, 290] width 305 height 29
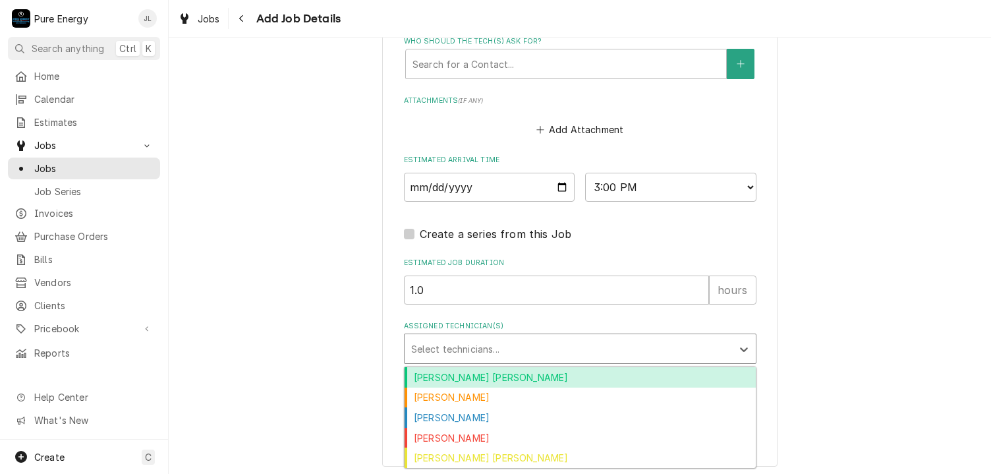
click at [497, 341] on div "Assigned Technician(s)" at bounding box center [568, 349] width 314 height 24
click at [480, 374] on div "[PERSON_NAME] [PERSON_NAME]" at bounding box center [580, 377] width 351 height 20
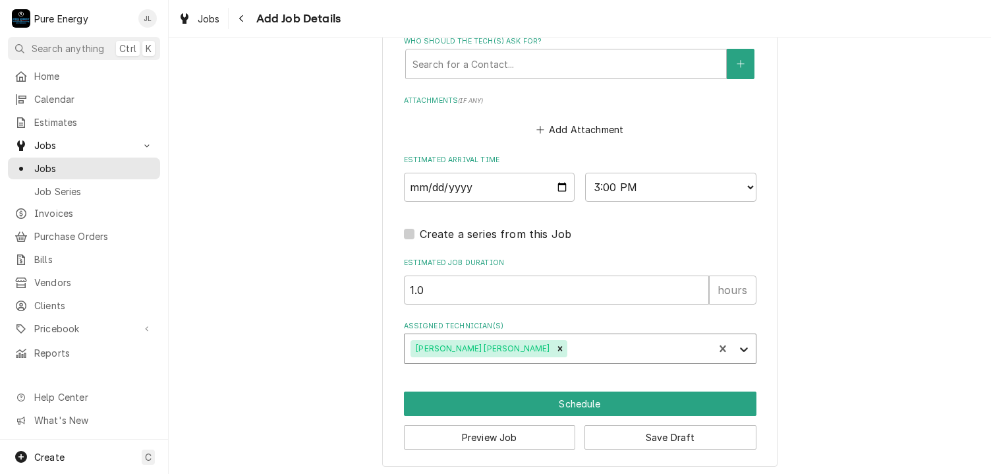
click at [739, 343] on icon "Assigned Technician(s)" at bounding box center [744, 349] width 13 height 13
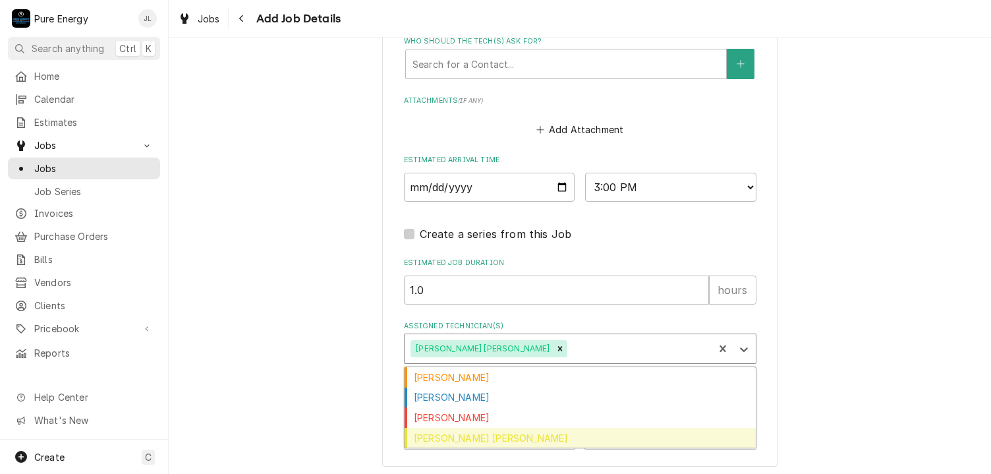
click at [543, 440] on div "[PERSON_NAME] [PERSON_NAME]" at bounding box center [580, 438] width 351 height 20
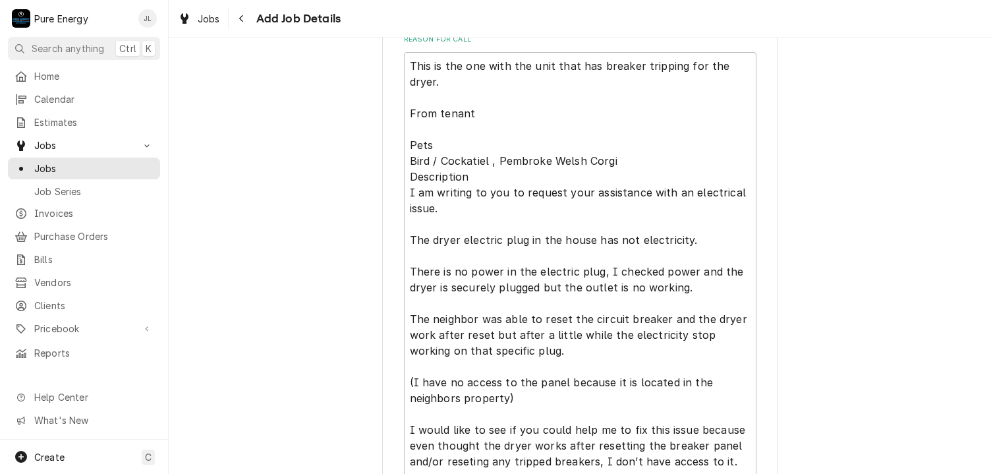
scroll to position [409, 0]
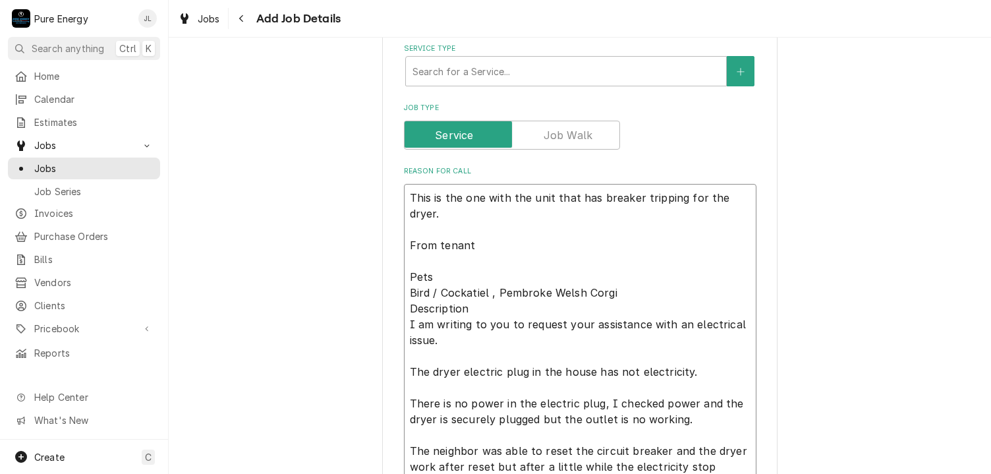
click at [449, 216] on textarea "This is the one with the unit that has breaker tripping for the dryer. From ten…" at bounding box center [580, 435] width 353 height 502
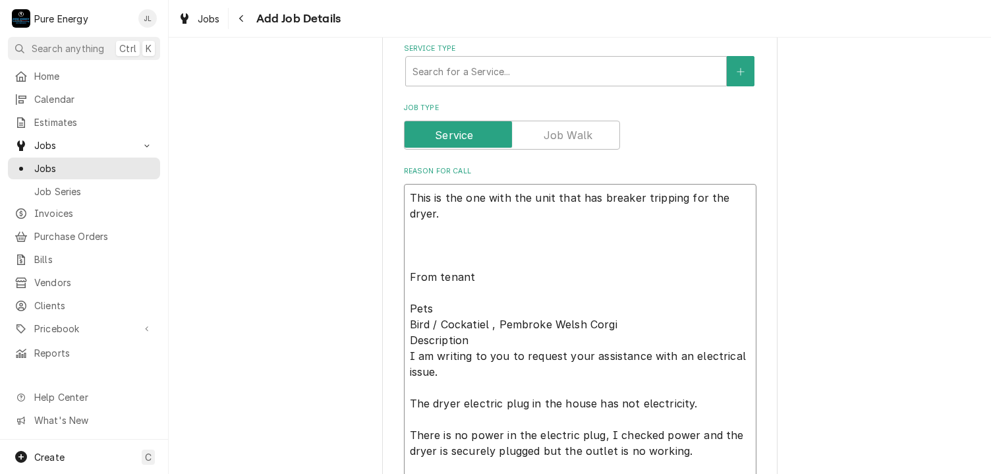
click at [406, 197] on textarea "This is the one with the unit that has breaker tripping for the dryer. From ten…" at bounding box center [580, 451] width 353 height 534
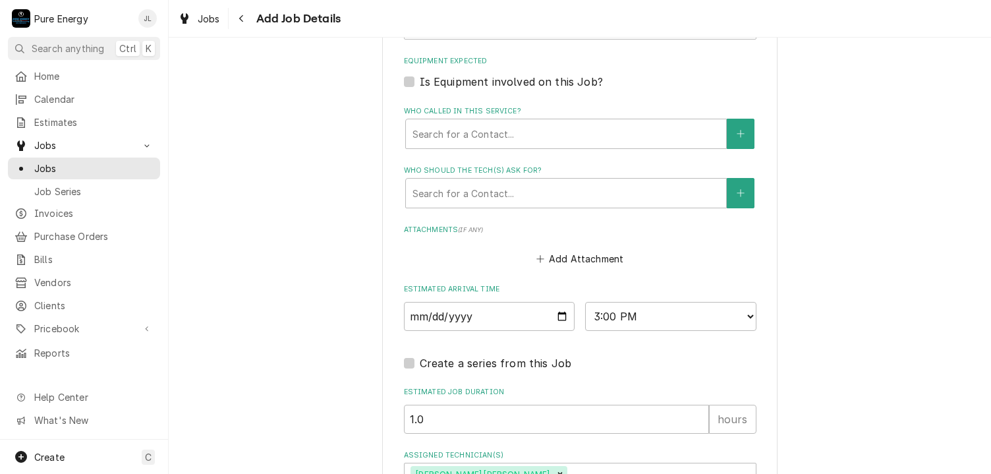
scroll to position [1461, 0]
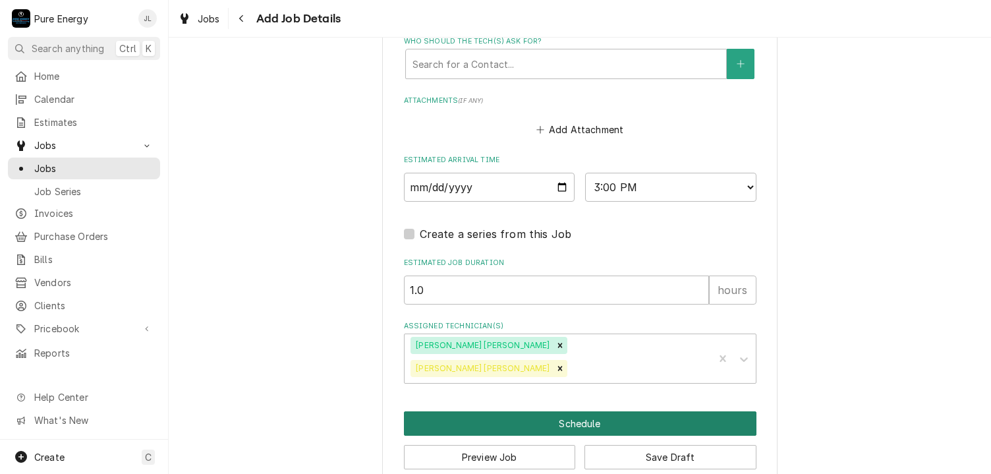
click at [527, 411] on button "Schedule" at bounding box center [580, 423] width 353 height 24
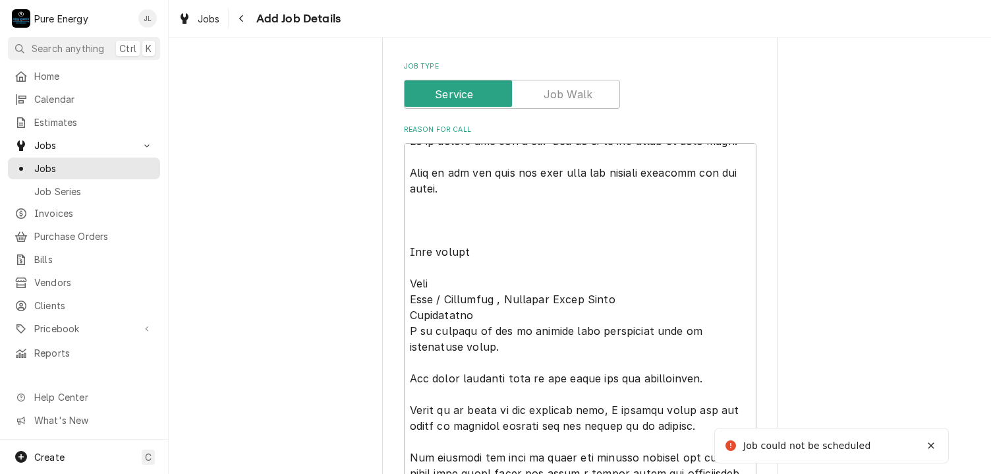
scroll to position [282, 0]
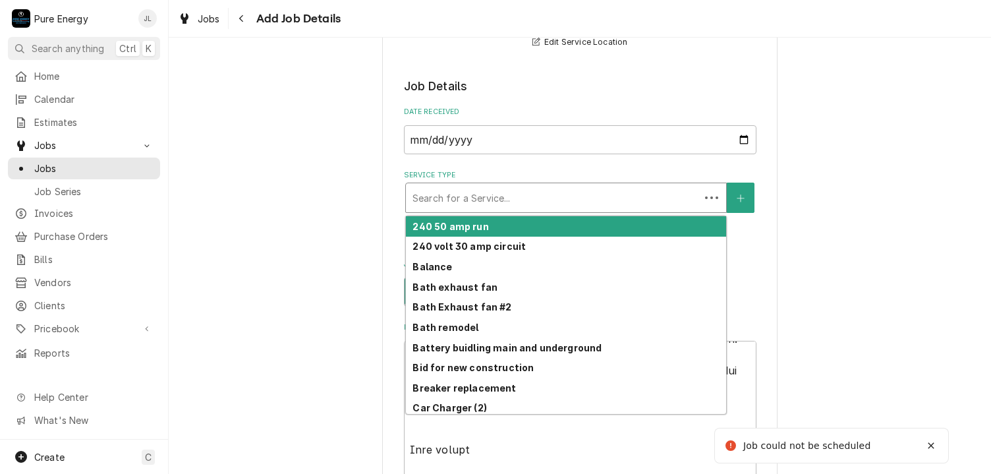
click at [535, 200] on div "Service Type" at bounding box center [553, 198] width 281 height 24
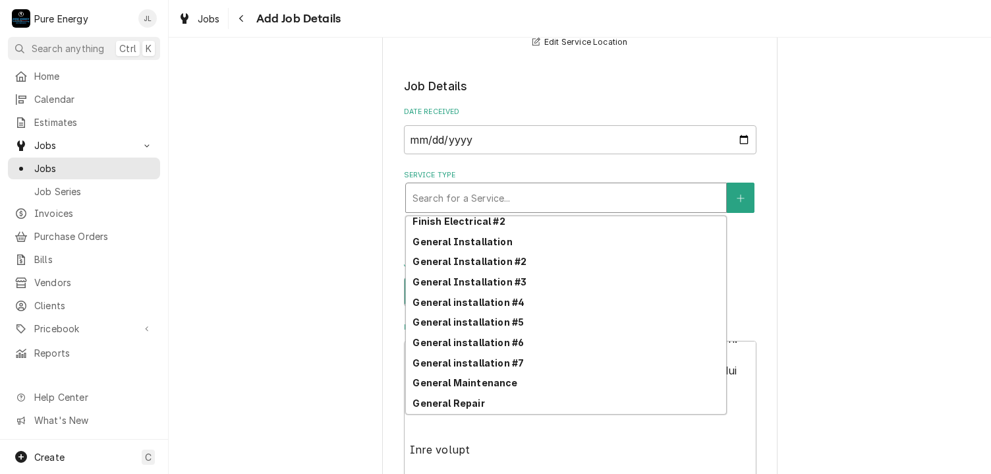
scroll to position [535, 0]
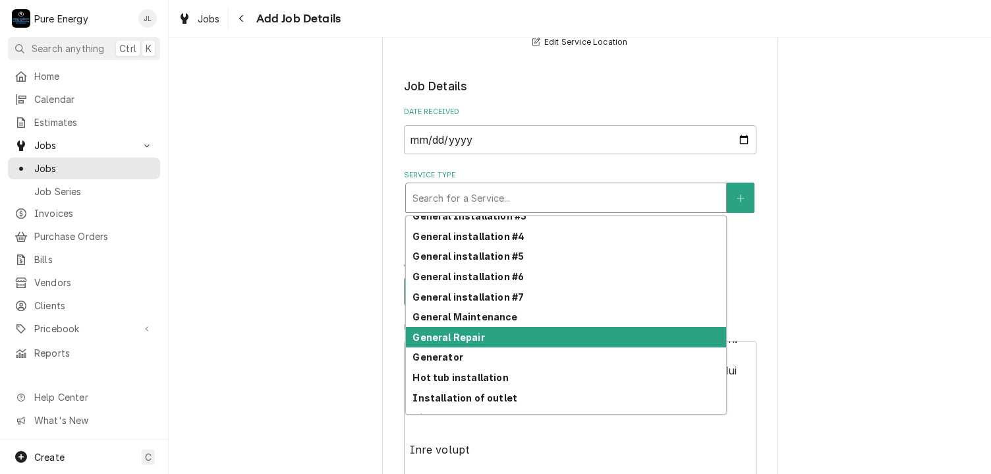
click at [493, 334] on div "General Repair" at bounding box center [566, 337] width 320 height 20
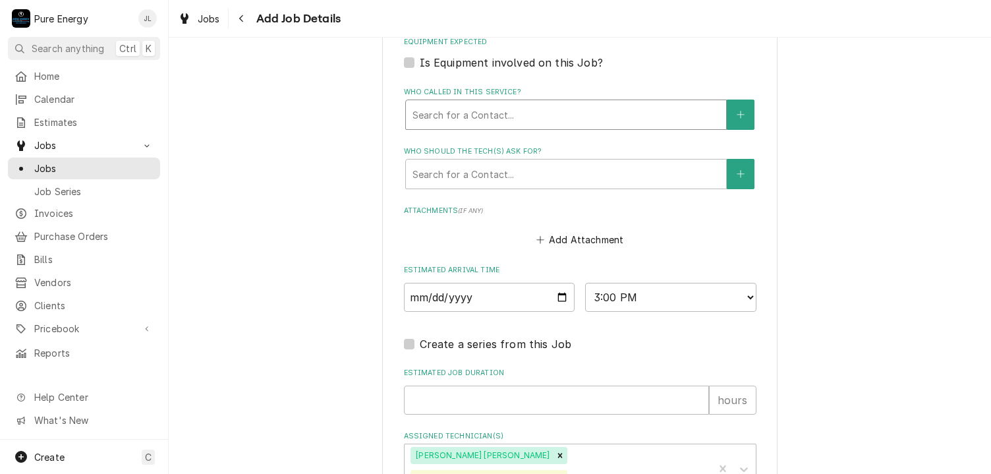
scroll to position [1513, 0]
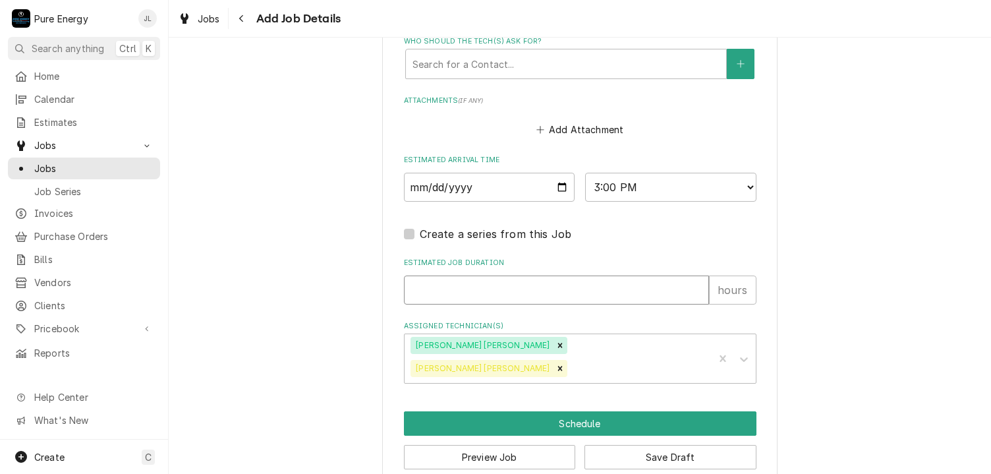
click at [519, 292] on input "Estimated Job Duration" at bounding box center [556, 290] width 305 height 29
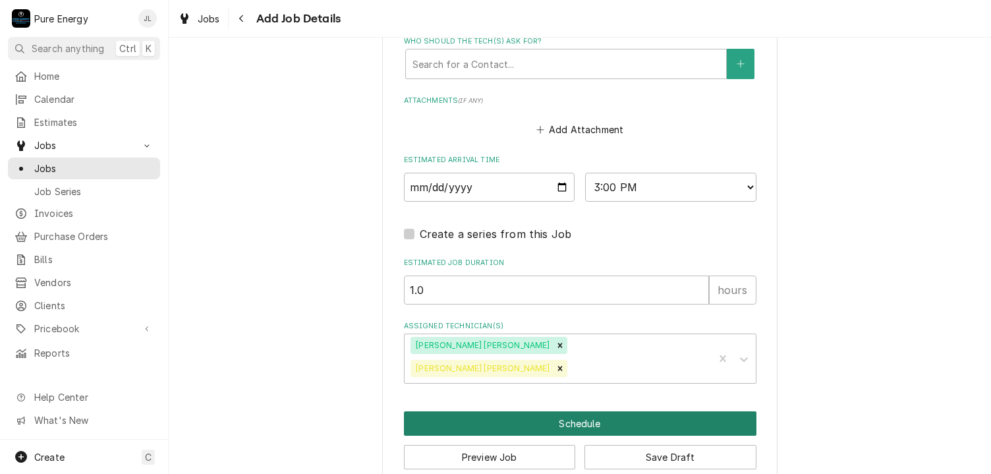
click at [514, 411] on button "Schedule" at bounding box center [580, 423] width 353 height 24
